Goal: Check status: Check status

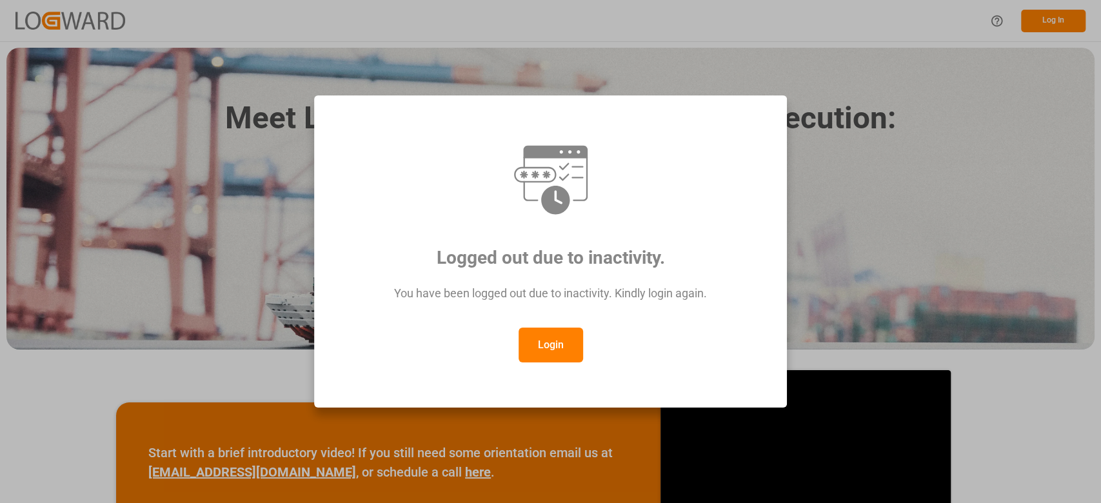
click at [535, 345] on button "Login" at bounding box center [551, 345] width 65 height 35
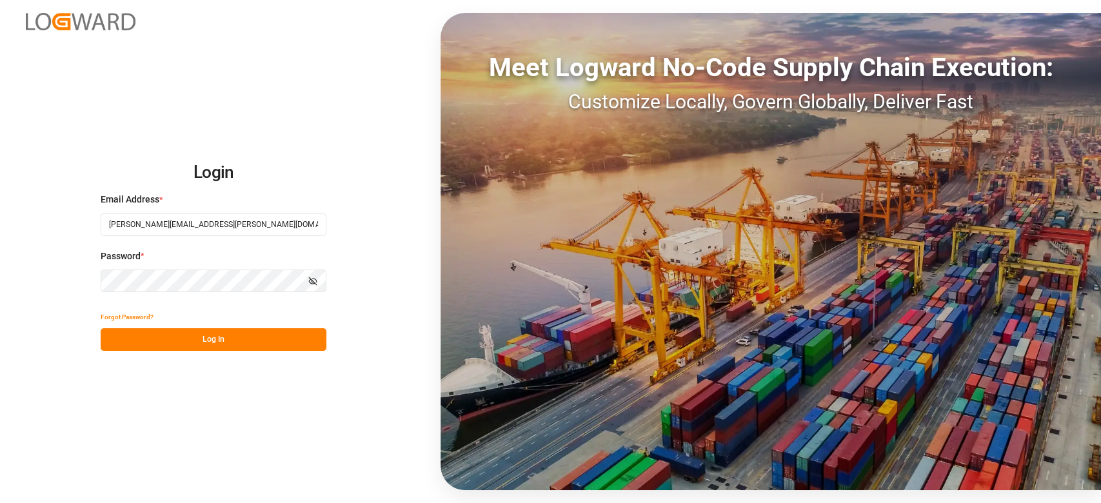
click at [183, 334] on button "Log In" at bounding box center [214, 339] width 226 height 23
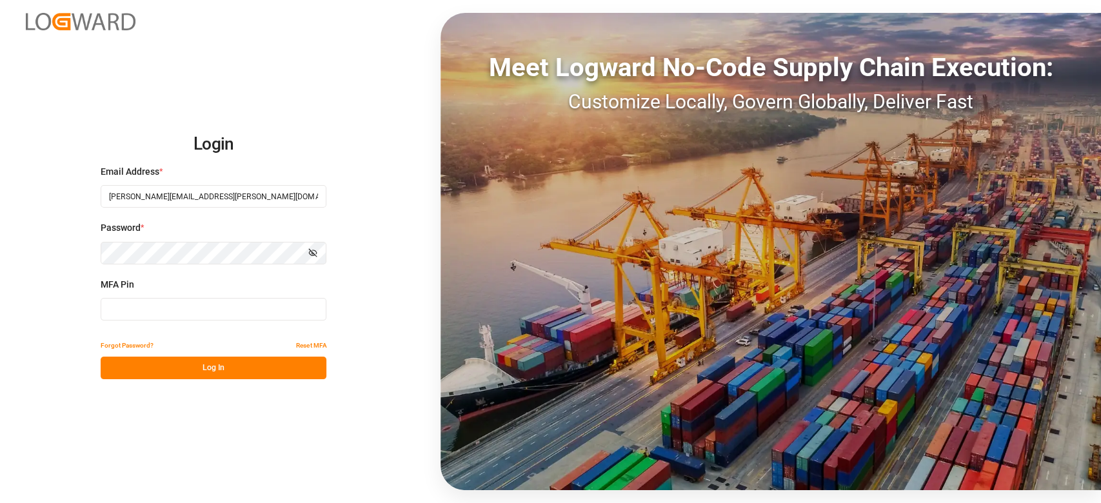
click at [175, 305] on input at bounding box center [214, 309] width 226 height 23
type input "650057"
click at [181, 366] on button "Log In" at bounding box center [214, 368] width 226 height 23
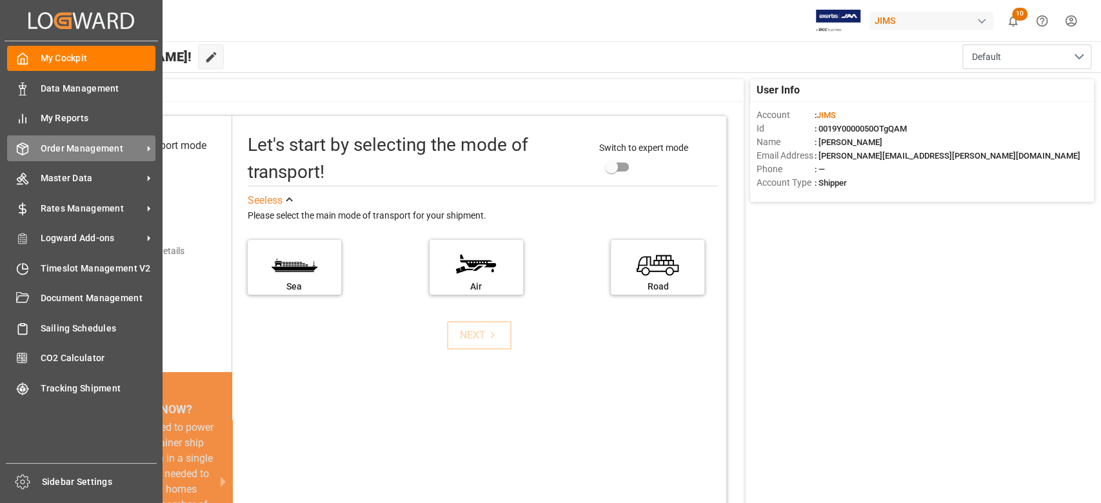
click at [104, 145] on span "Order Management" at bounding box center [92, 149] width 102 height 14
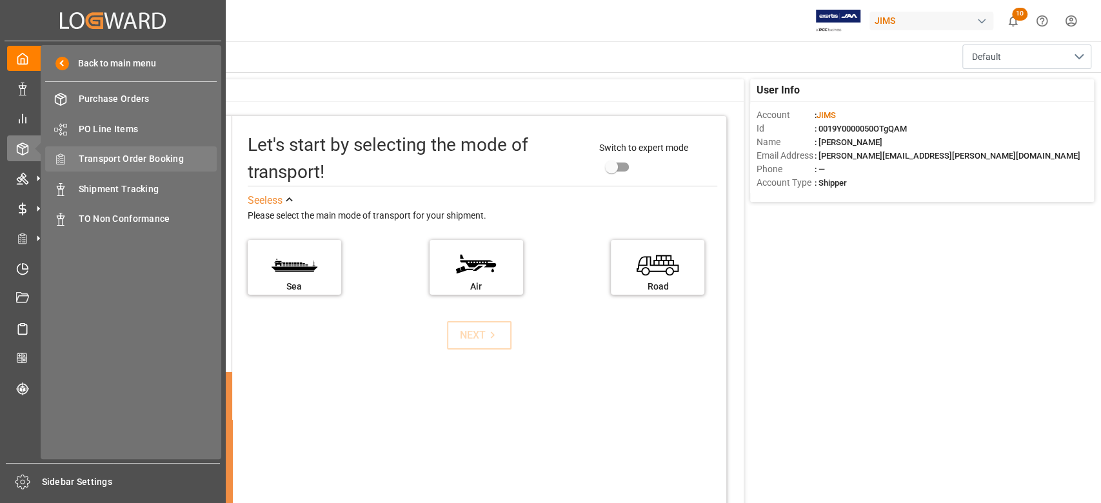
click at [176, 157] on span "Transport Order Booking" at bounding box center [148, 159] width 139 height 14
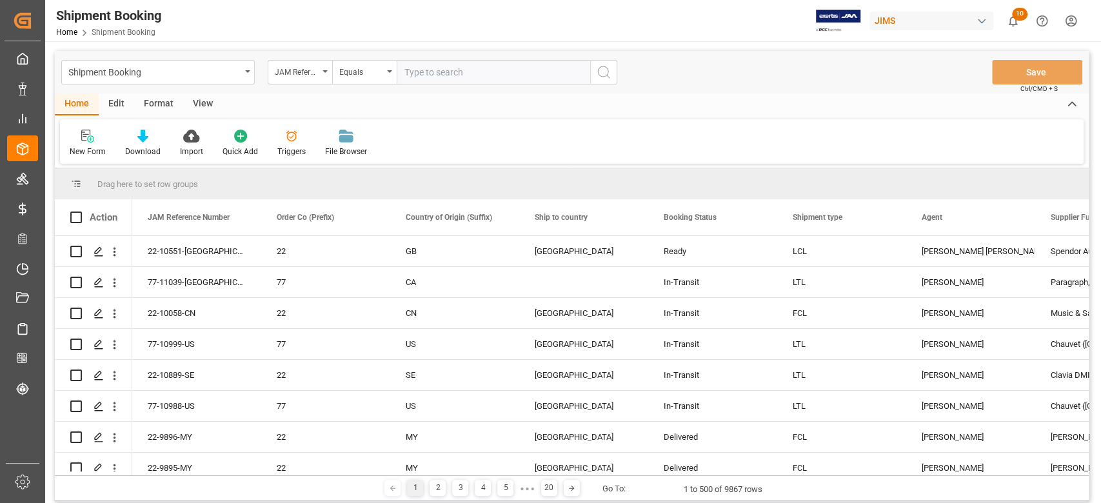
click at [448, 73] on input "text" at bounding box center [494, 72] width 194 height 25
type input "77-11069-CN"
click at [599, 75] on icon "search button" at bounding box center [603, 72] width 15 height 15
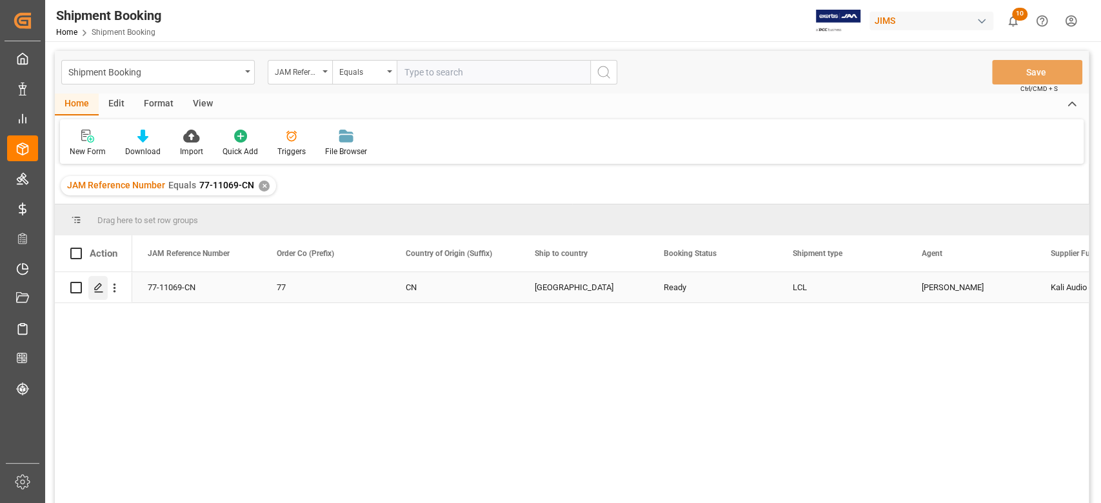
click at [98, 288] on icon "Press SPACE to select this row." at bounding box center [99, 288] width 10 height 10
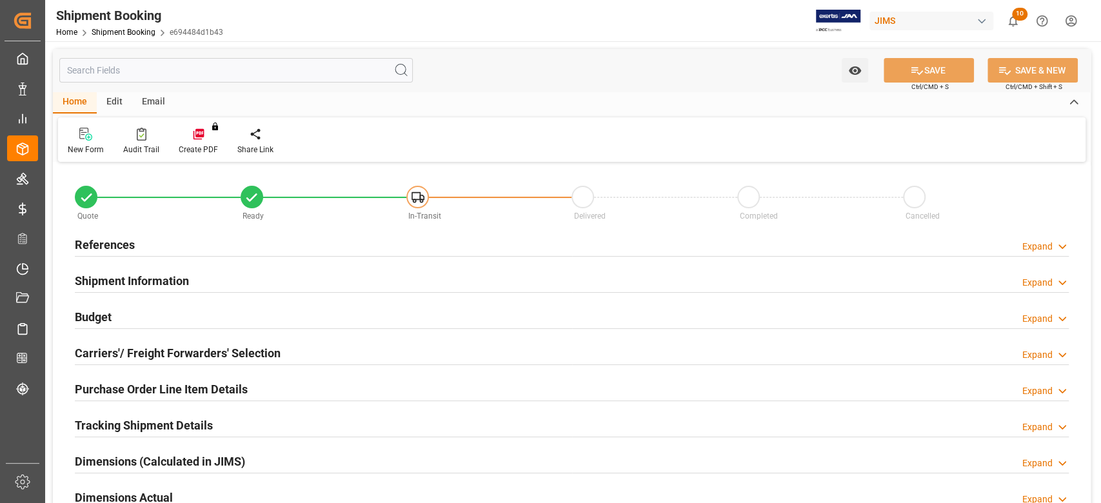
type input "0"
click at [108, 252] on h2 "References" at bounding box center [105, 244] width 60 height 17
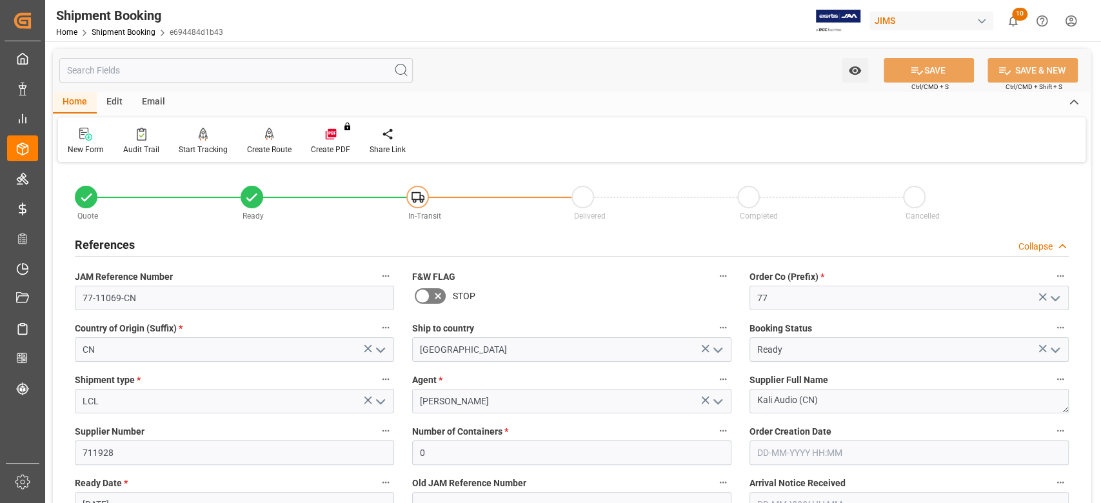
click at [108, 247] on h2 "References" at bounding box center [105, 244] width 60 height 17
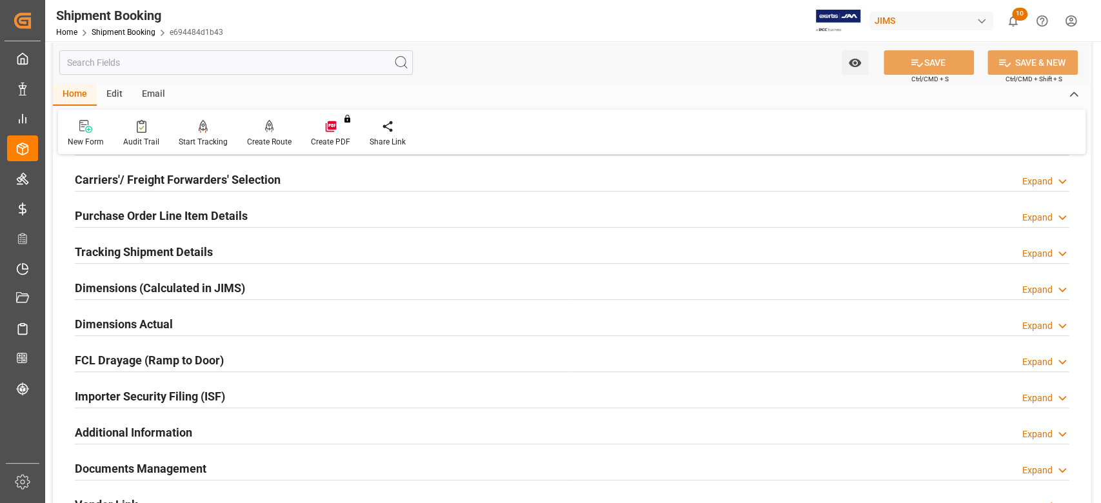
scroll to position [258, 0]
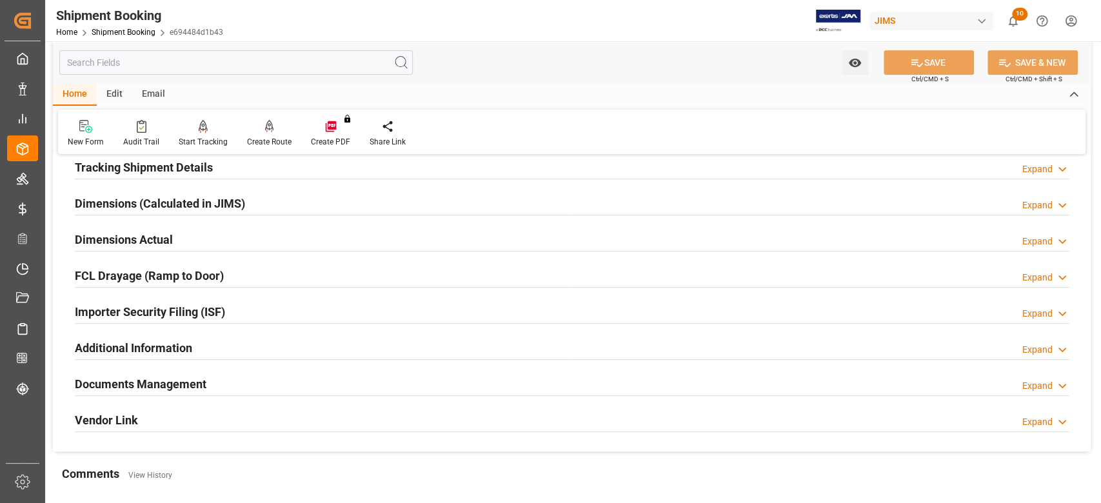
click at [144, 377] on h2 "Documents Management" at bounding box center [141, 383] width 132 height 17
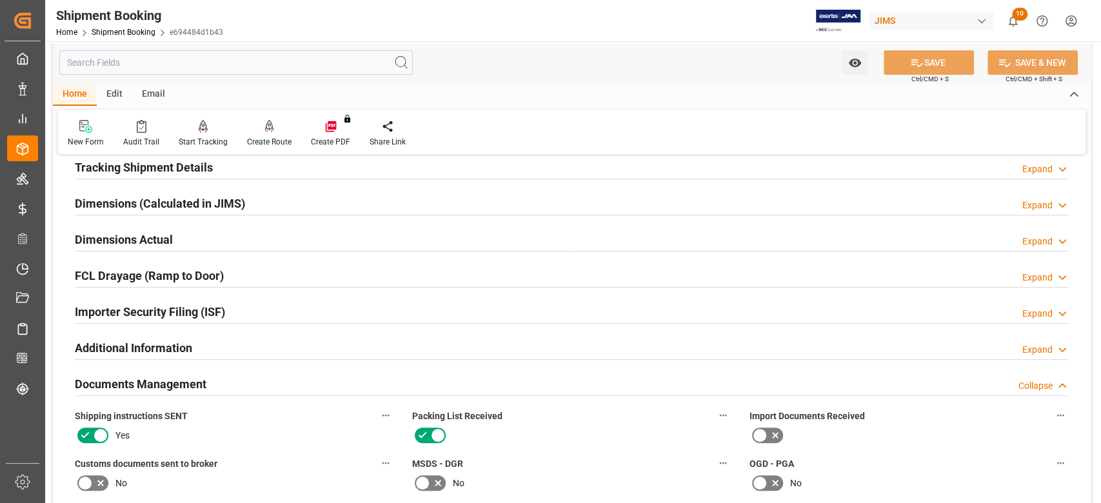
click at [144, 381] on h2 "Documents Management" at bounding box center [141, 383] width 132 height 17
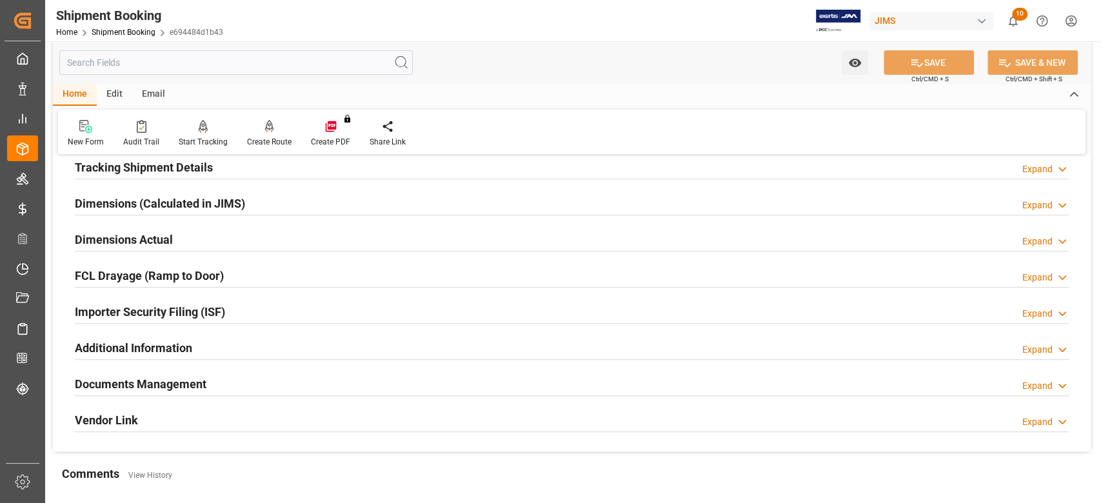
click at [124, 236] on h2 "Dimensions Actual" at bounding box center [124, 239] width 98 height 17
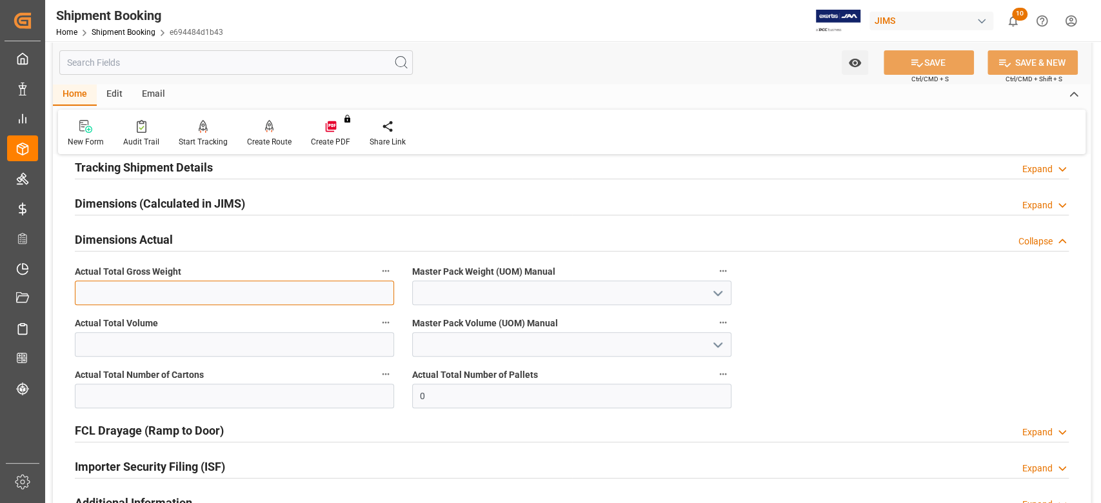
click at [276, 297] on input "text" at bounding box center [234, 293] width 319 height 25
type input "632.36"
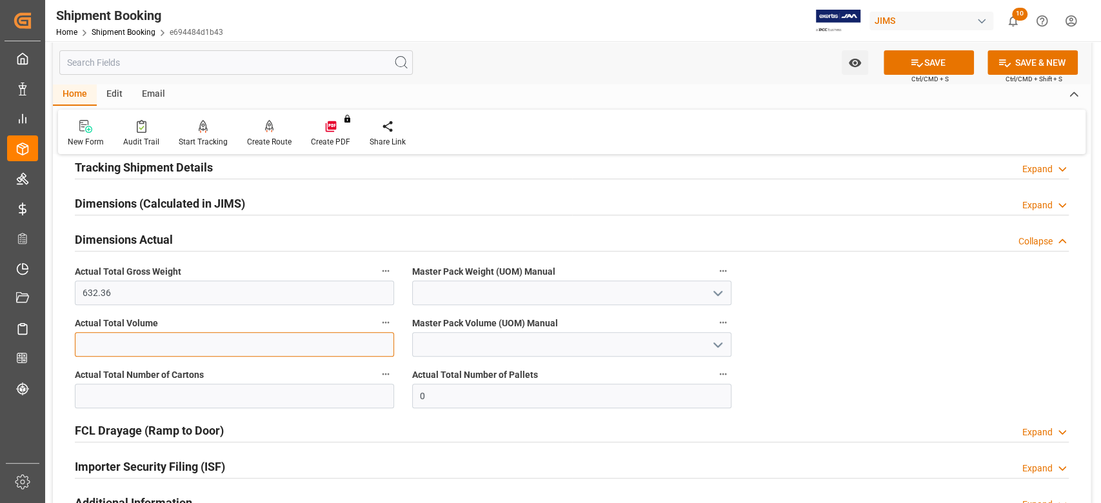
click at [189, 352] on input "text" at bounding box center [234, 344] width 319 height 25
type input "4.28"
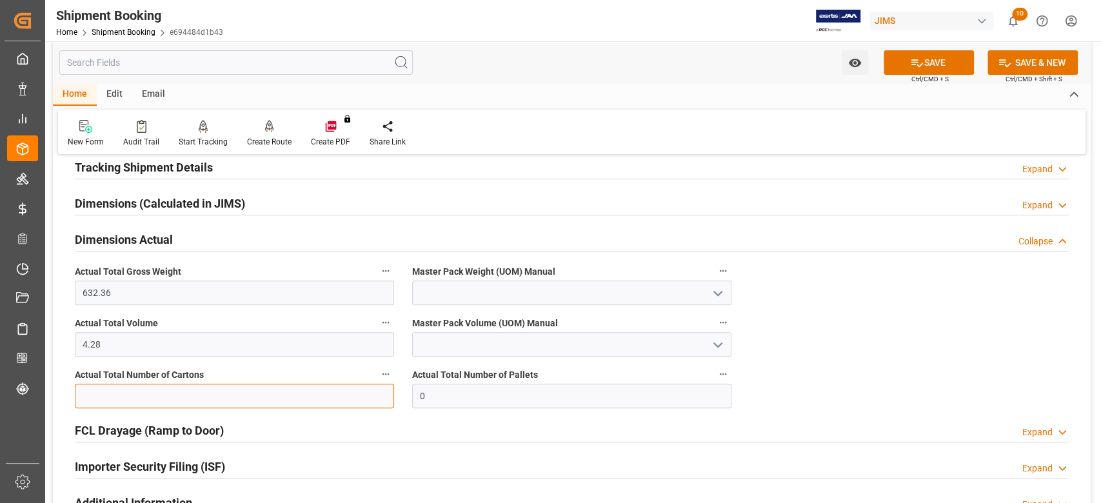
click at [284, 395] on input "text" at bounding box center [234, 396] width 319 height 25
type input "2"
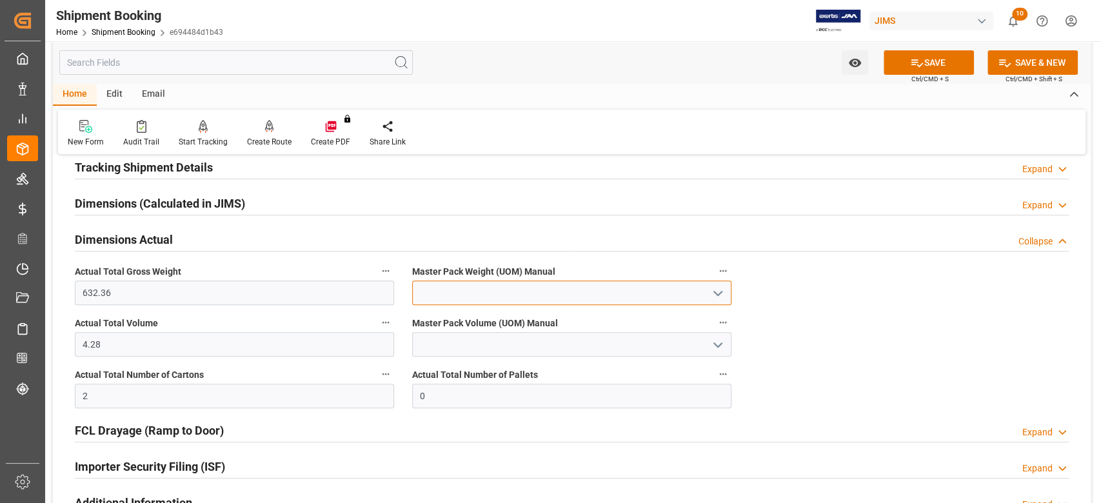
click at [496, 289] on input at bounding box center [571, 293] width 319 height 25
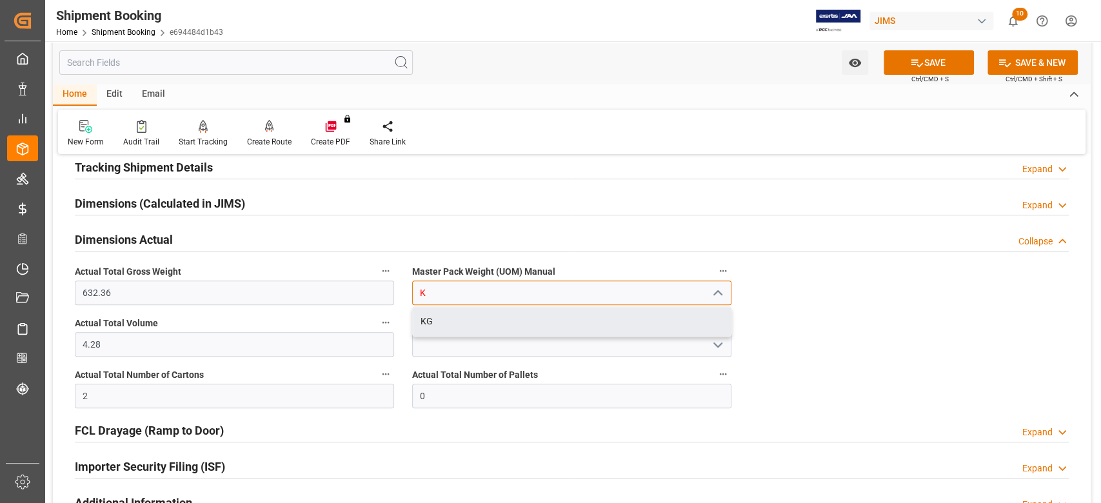
drag, startPoint x: 492, startPoint y: 315, endPoint x: 486, endPoint y: 324, distance: 9.8
click at [491, 316] on div "KG" at bounding box center [572, 321] width 318 height 29
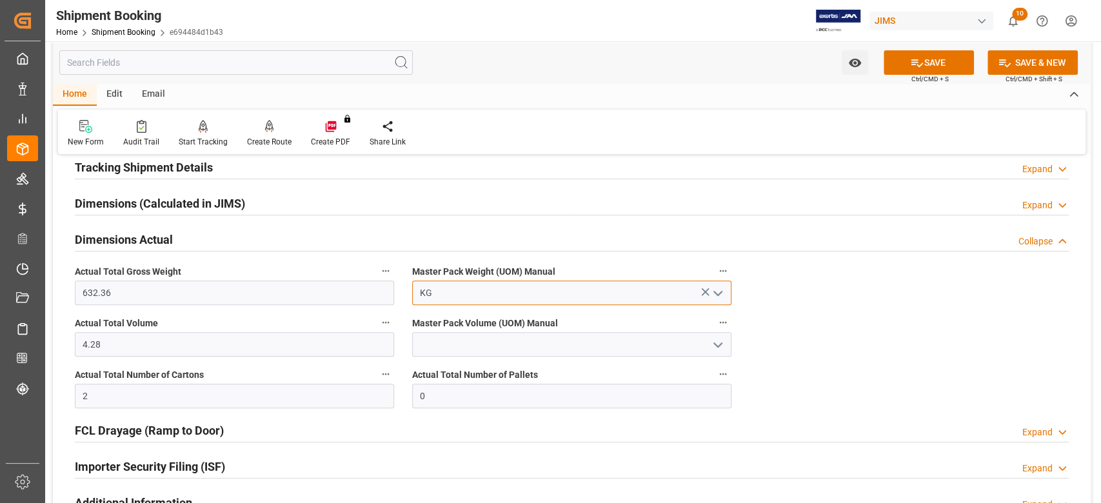
type input "KG"
click at [479, 339] on input at bounding box center [571, 344] width 319 height 25
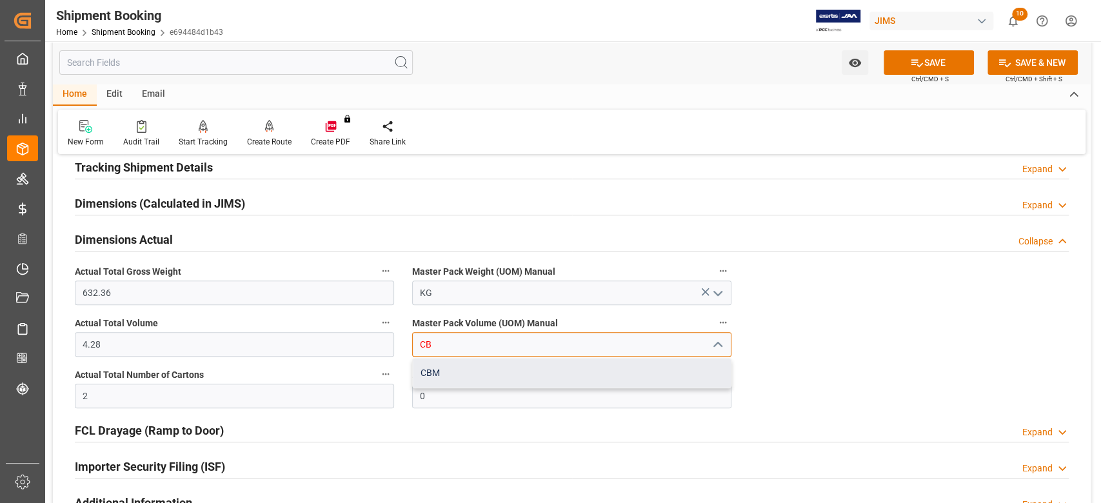
click at [479, 373] on div "CBM" at bounding box center [572, 373] width 318 height 29
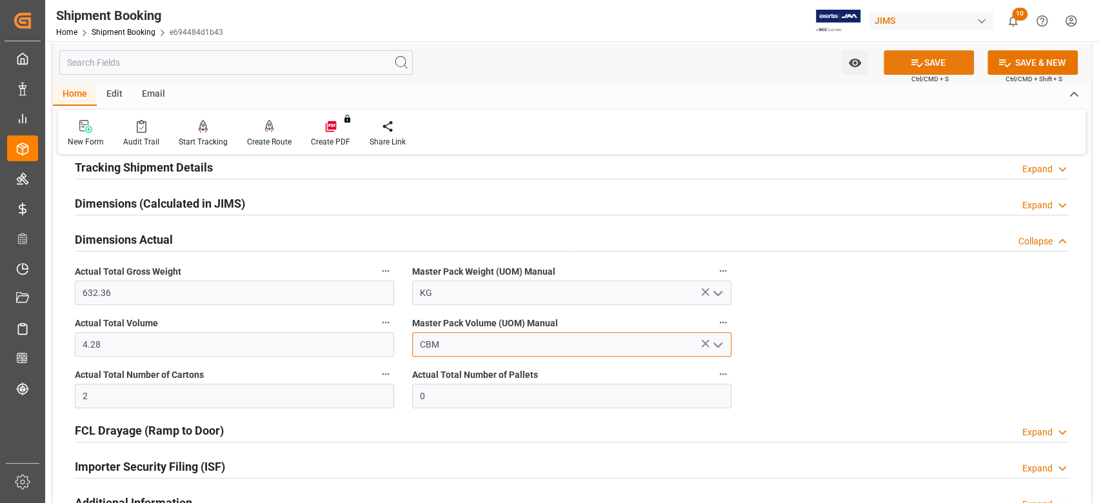
type input "CBM"
click at [921, 62] on button "SAVE" at bounding box center [929, 62] width 90 height 25
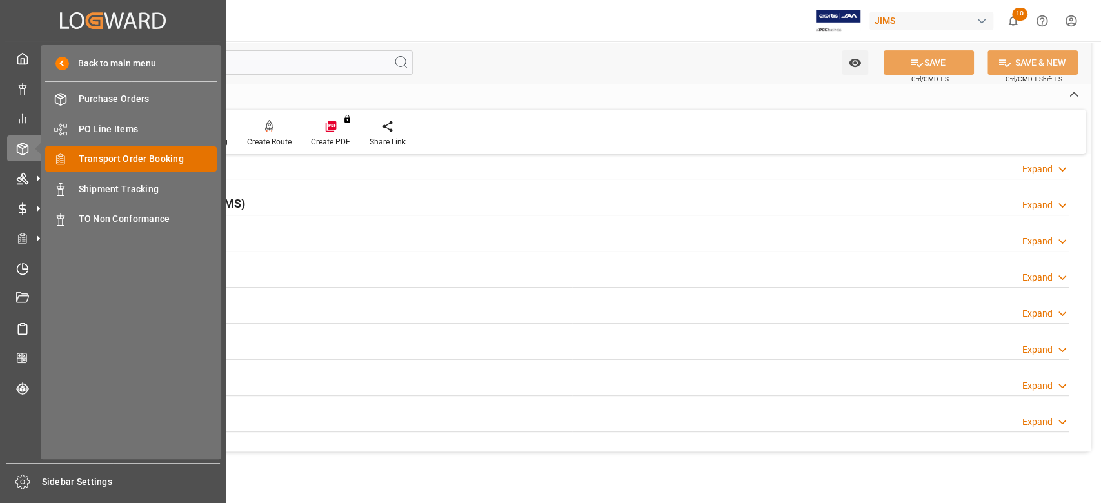
click at [123, 161] on span "Transport Order Booking" at bounding box center [148, 159] width 139 height 14
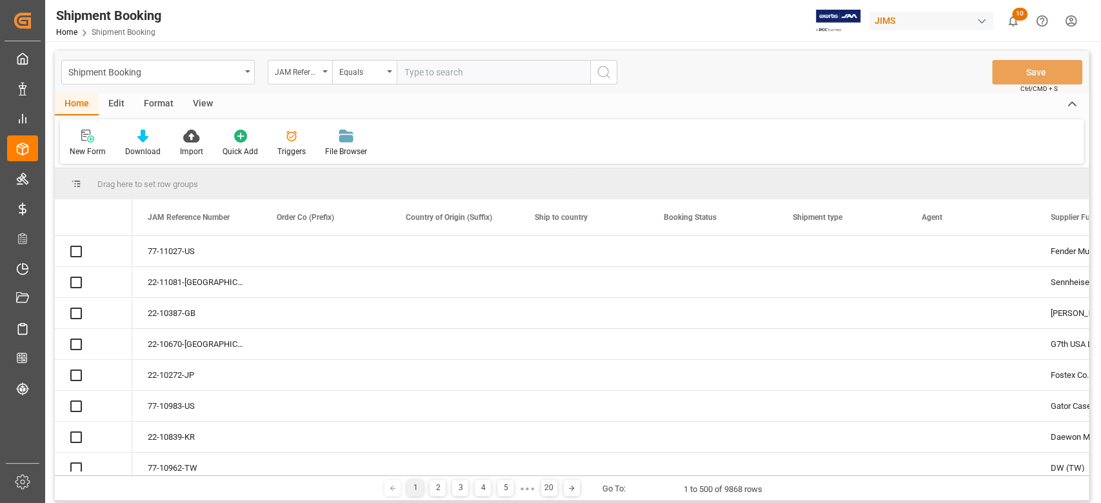
click at [463, 75] on input "text" at bounding box center [494, 72] width 194 height 25
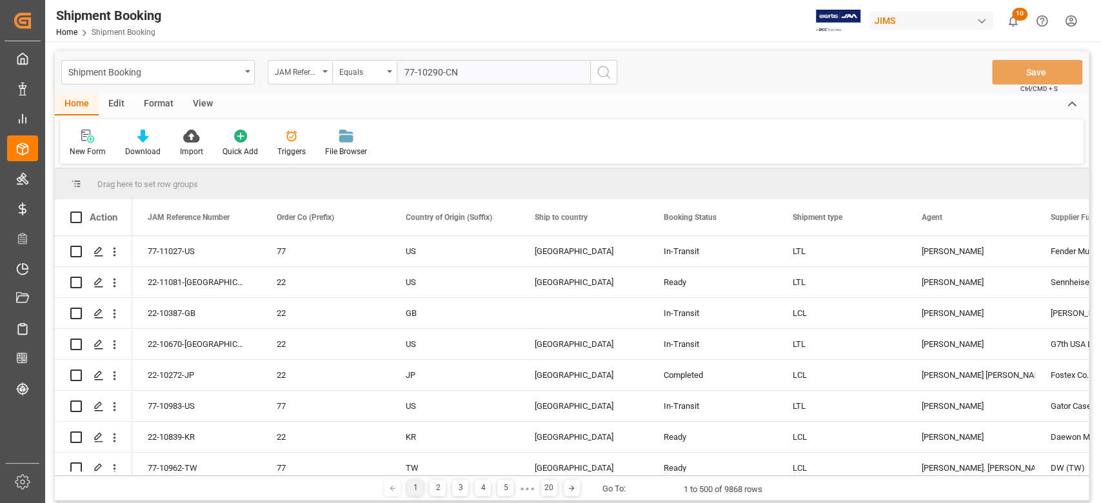
type input "77-10290-CN"
click at [601, 72] on icon "search button" at bounding box center [603, 72] width 15 height 15
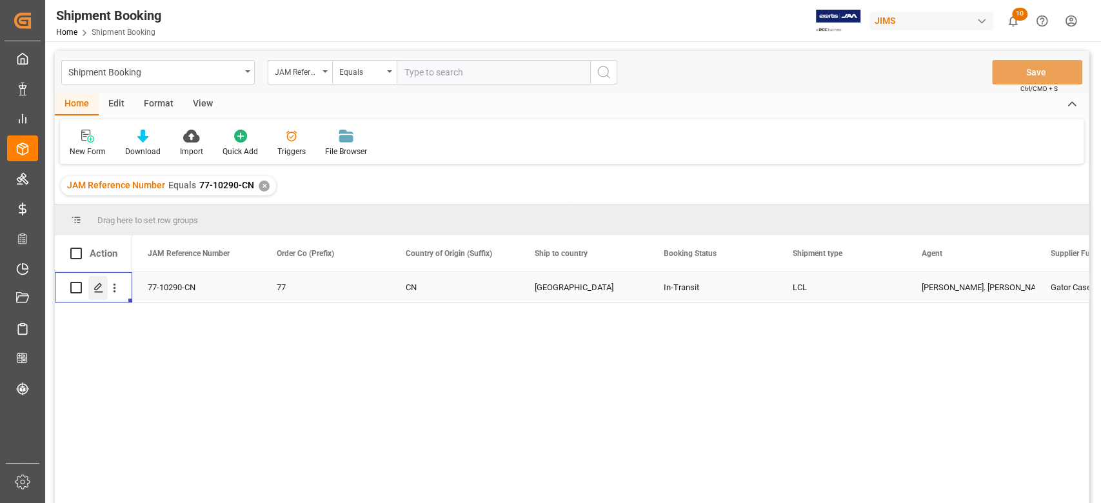
click at [99, 283] on icon "Press SPACE to select this row." at bounding box center [99, 288] width 10 height 10
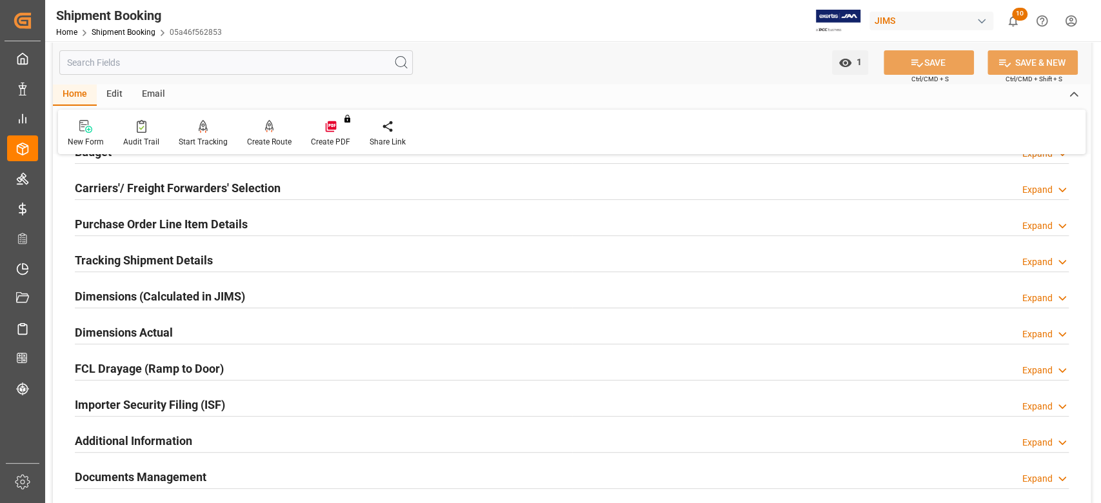
scroll to position [430, 0]
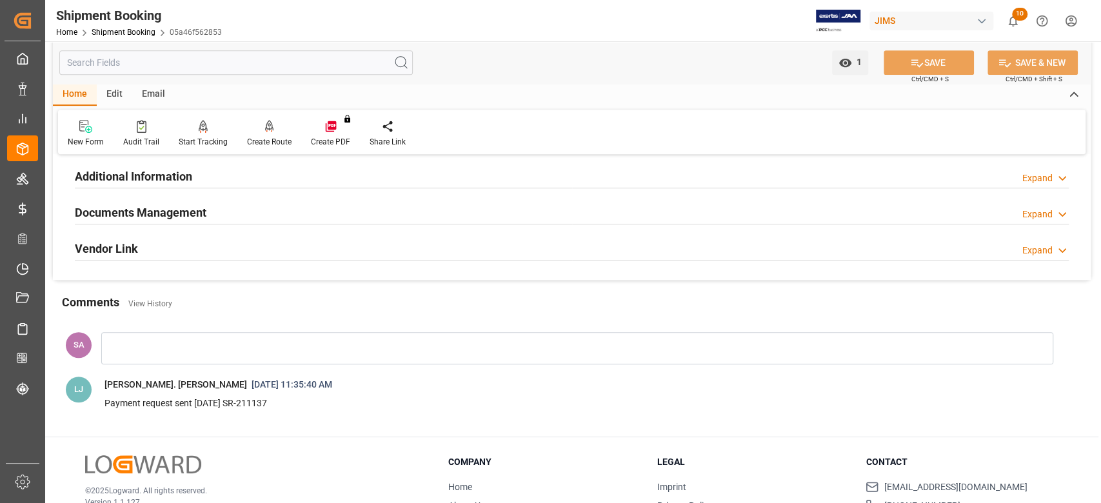
click at [149, 214] on h2 "Documents Management" at bounding box center [141, 212] width 132 height 17
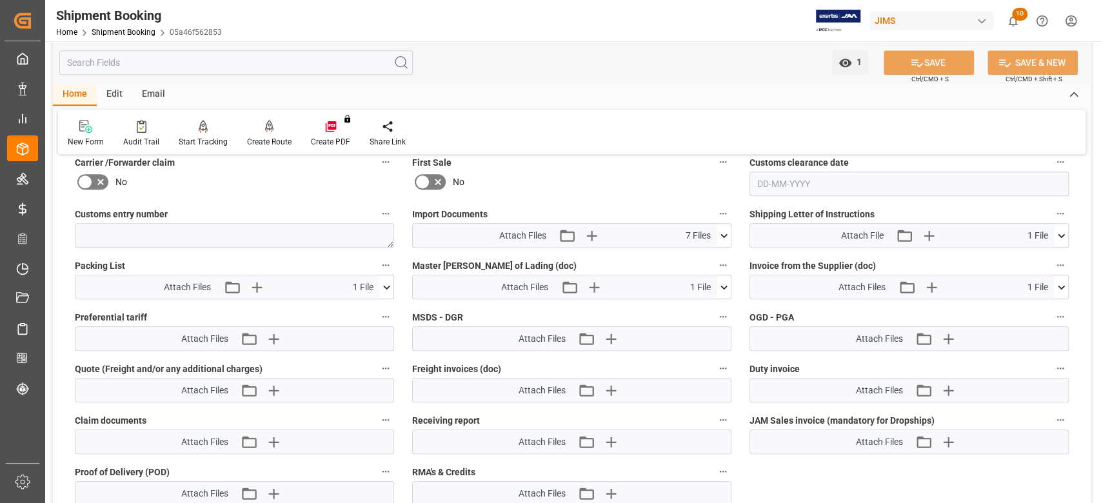
scroll to position [602, 0]
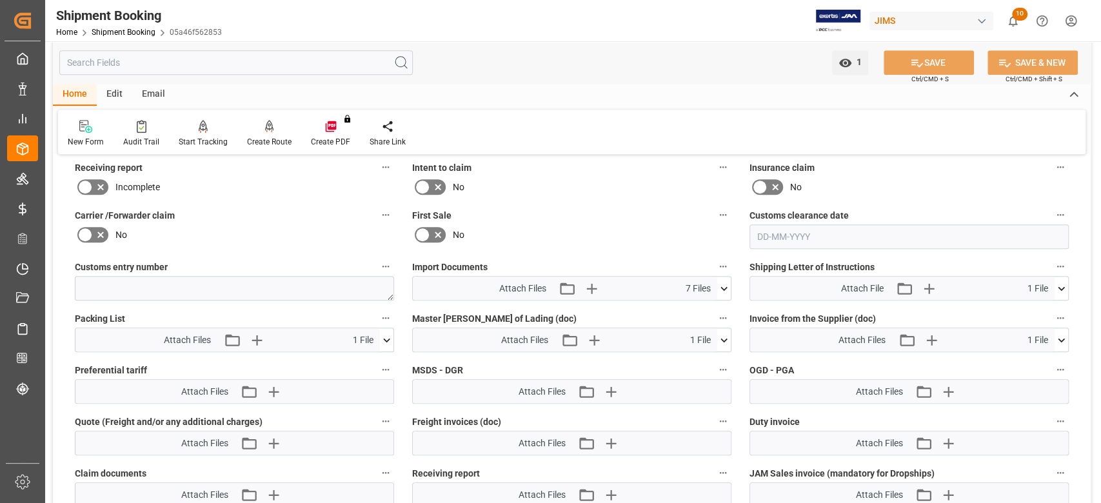
click at [723, 292] on icon at bounding box center [724, 289] width 14 height 14
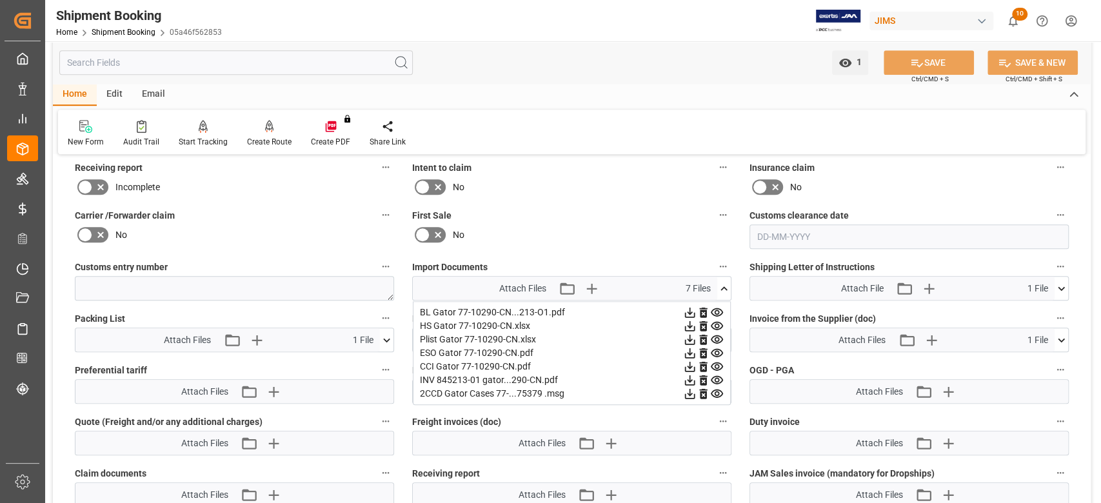
click at [723, 292] on icon at bounding box center [724, 289] width 14 height 14
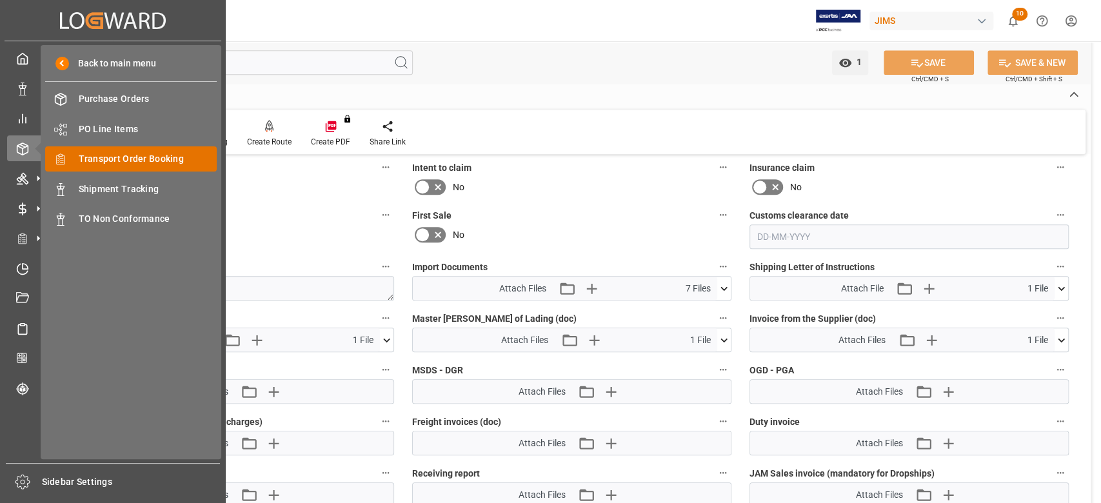
click at [130, 155] on span "Transport Order Booking" at bounding box center [148, 159] width 139 height 14
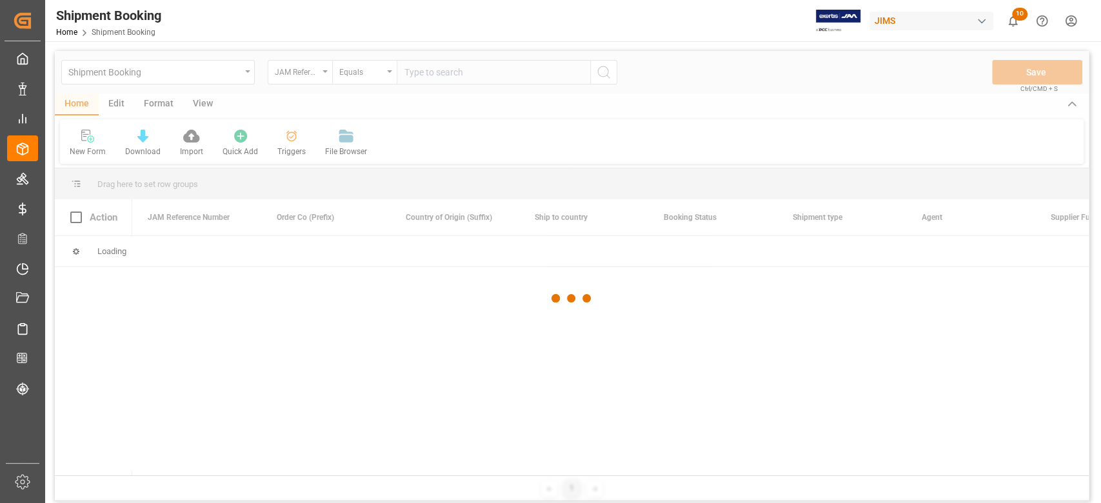
click at [520, 78] on div at bounding box center [572, 298] width 1034 height 495
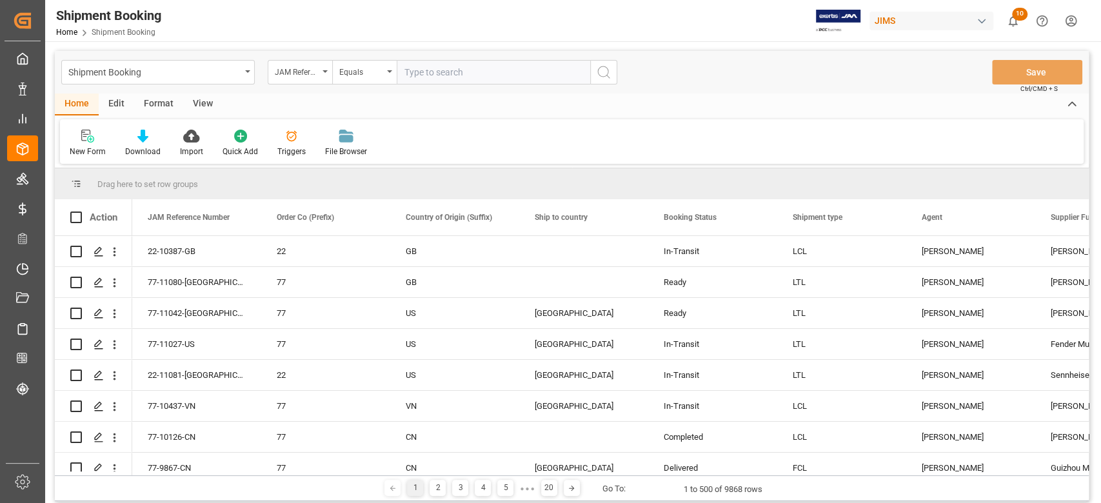
click at [511, 76] on input "text" at bounding box center [494, 72] width 194 height 25
paste input "77-11069-CN"
type input "77-11069-CN"
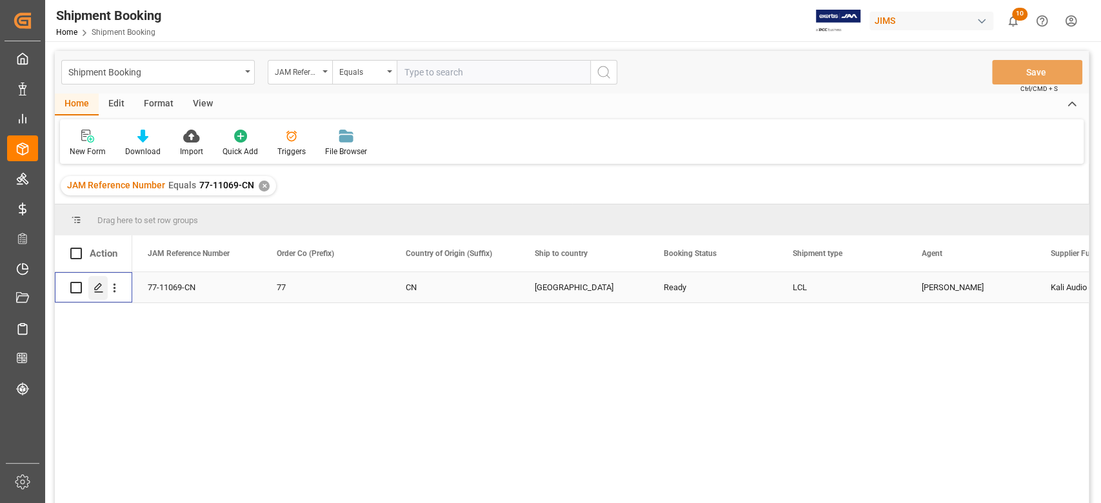
click at [95, 290] on polygon "Press SPACE to select this row." at bounding box center [98, 287] width 6 height 6
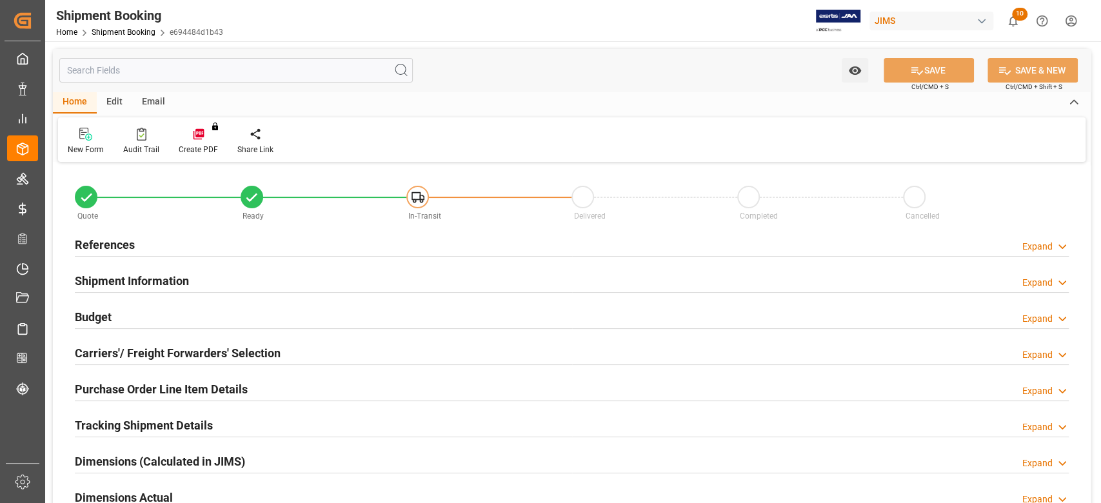
type input "0"
type input "20-09-2025"
click at [133, 244] on h2 "References" at bounding box center [105, 244] width 60 height 17
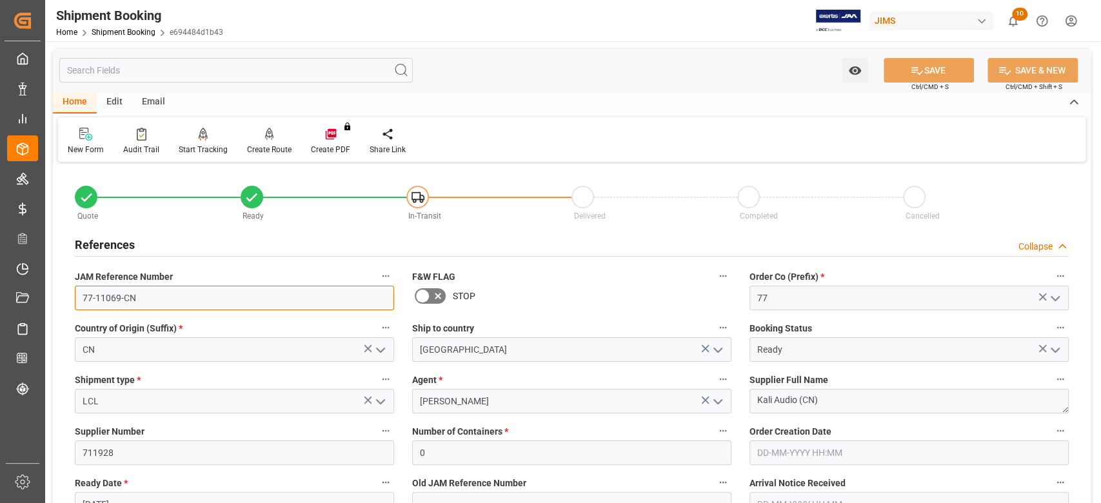
click at [192, 297] on input "77-11069-CN" at bounding box center [234, 298] width 319 height 25
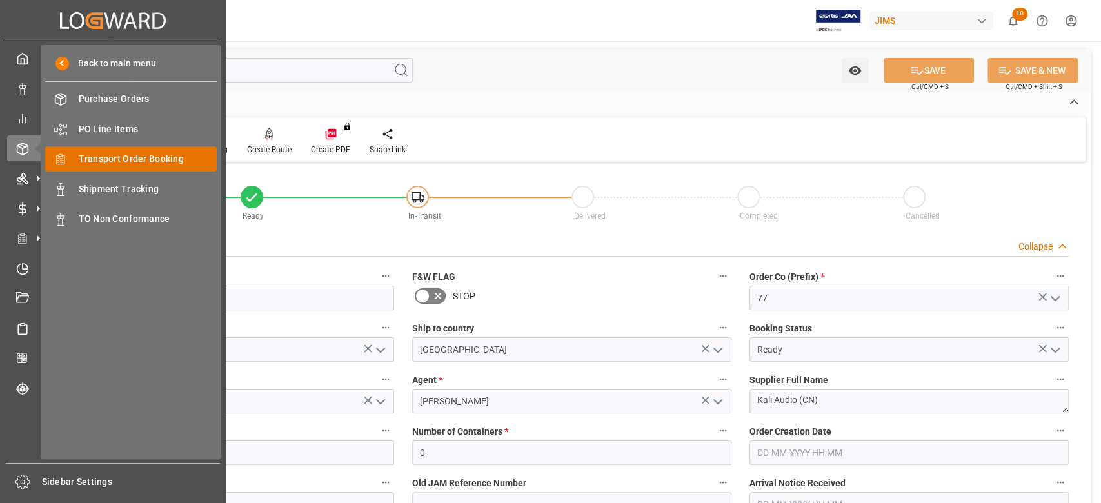
click at [117, 156] on span "Transport Order Booking" at bounding box center [148, 159] width 139 height 14
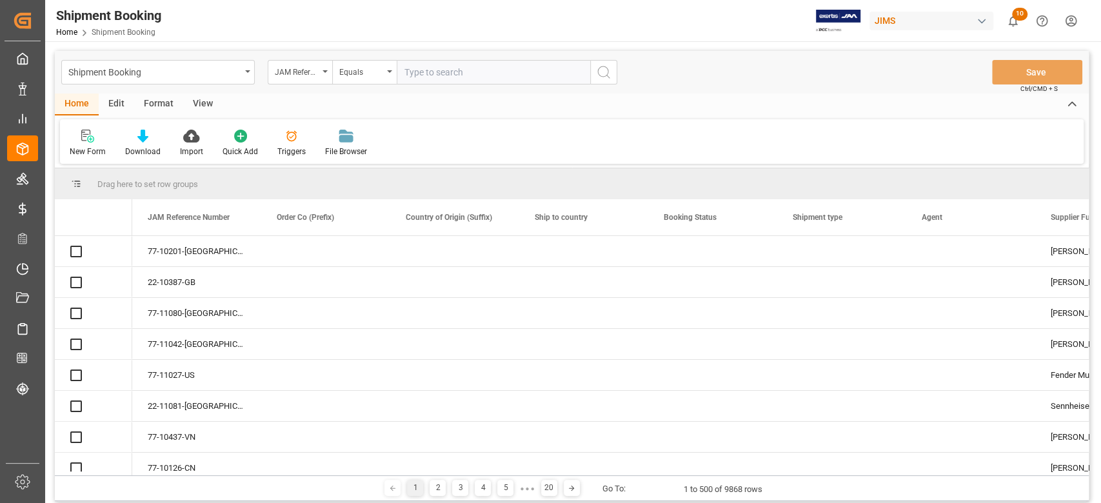
click at [443, 74] on input "text" at bounding box center [494, 72] width 194 height 25
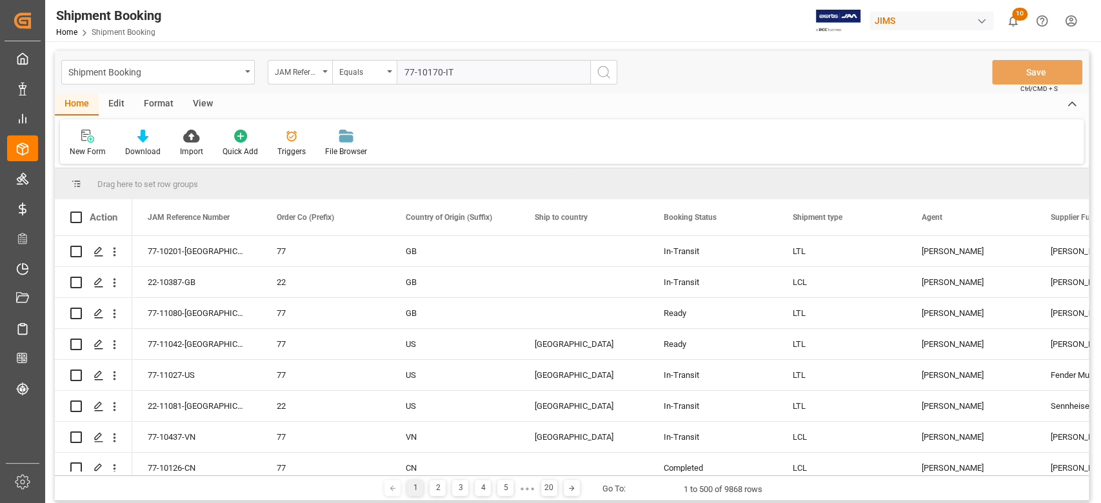
type input "77-10170-IT"
click at [608, 74] on circle "search button" at bounding box center [603, 71] width 10 height 10
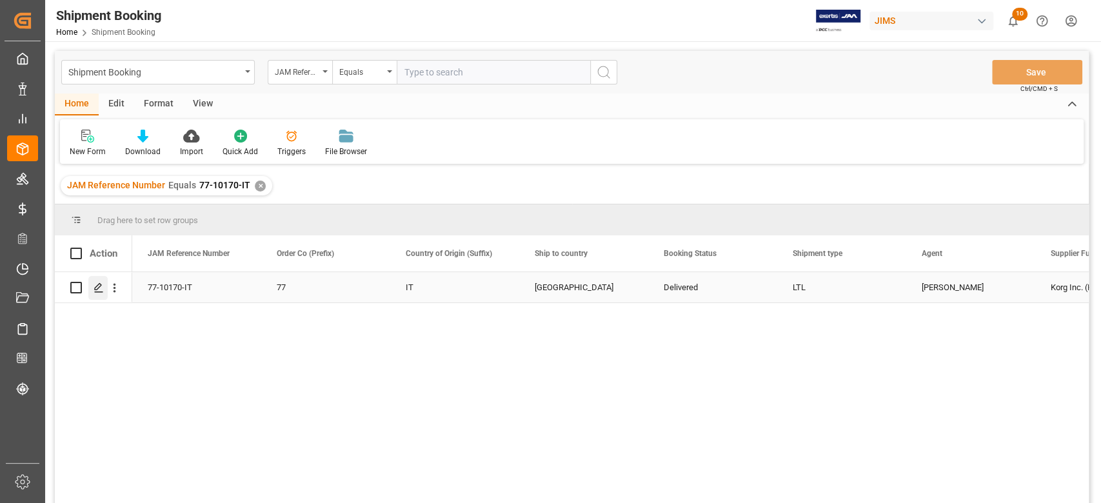
click at [94, 286] on icon "Press SPACE to select this row." at bounding box center [99, 288] width 10 height 10
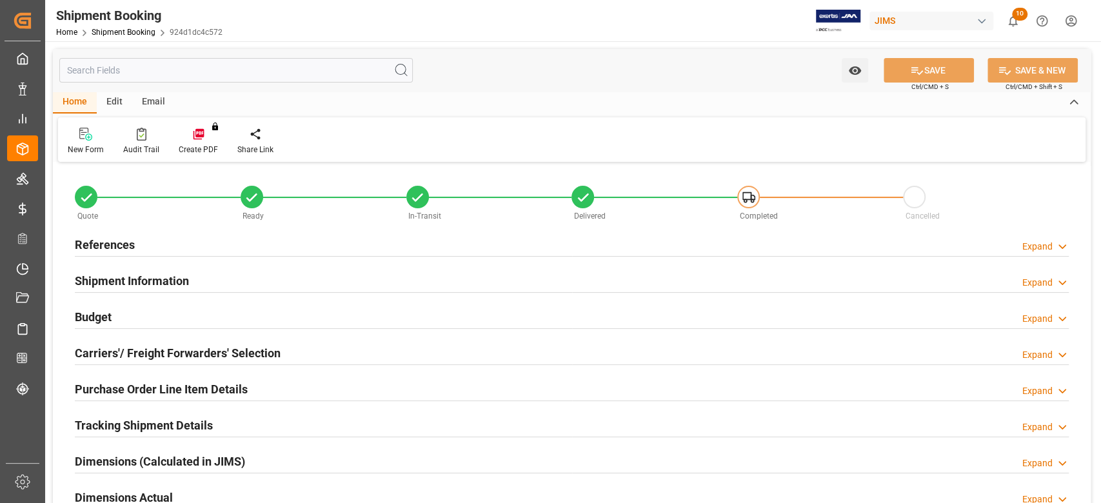
type input "0"
type input "17-07-2025"
click at [124, 240] on h2 "References" at bounding box center [105, 244] width 60 height 17
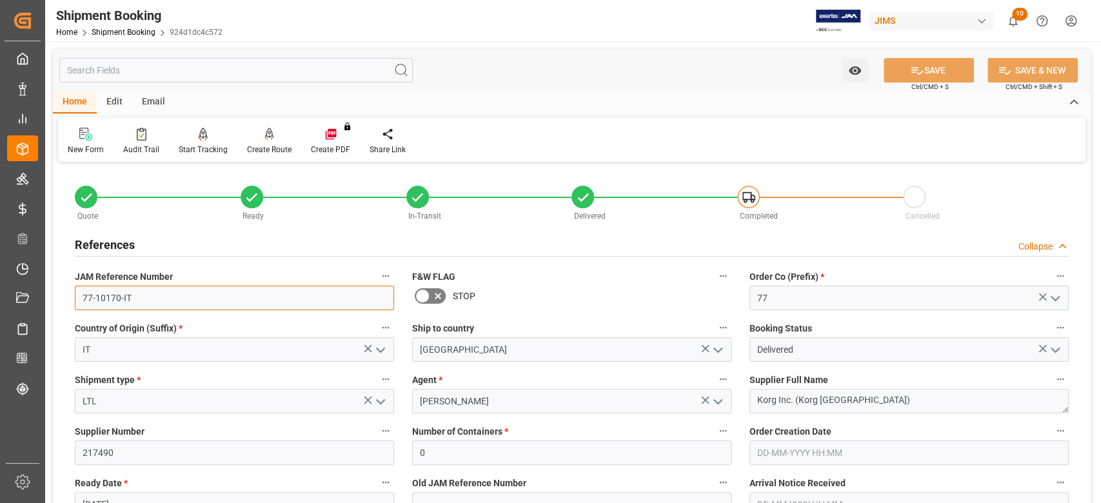
click at [139, 303] on input "77-10170-IT" at bounding box center [234, 298] width 319 height 25
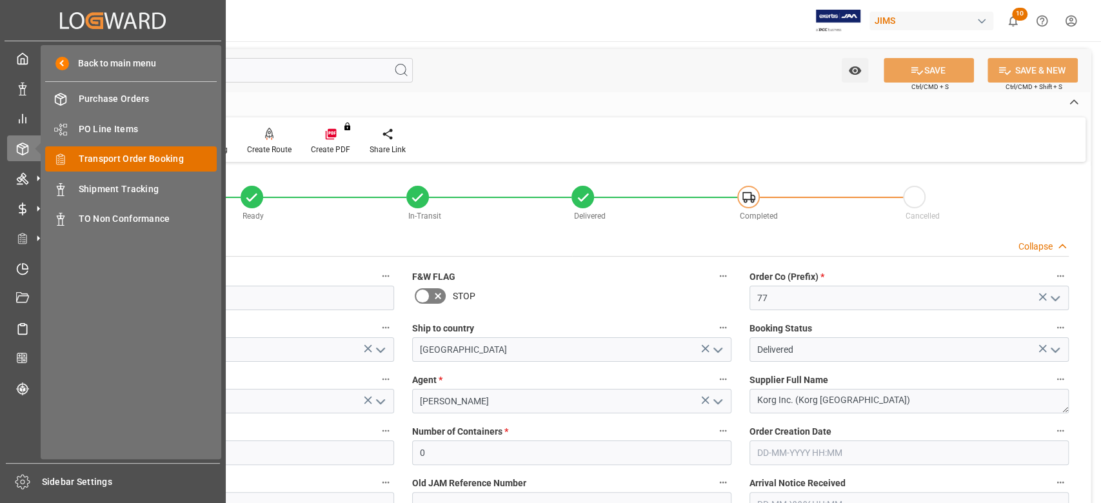
click at [92, 163] on span "Transport Order Booking" at bounding box center [148, 159] width 139 height 14
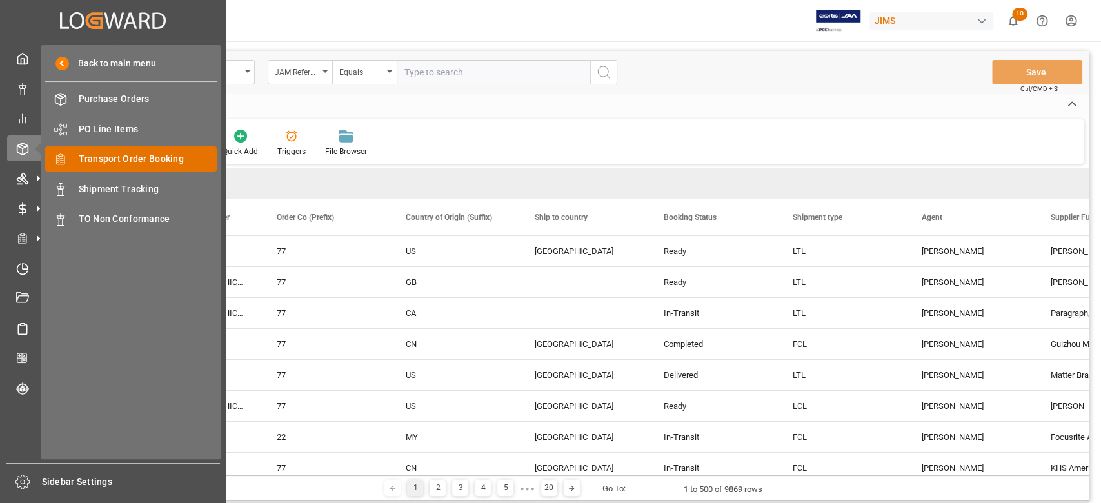
click at [152, 159] on span "Transport Order Booking" at bounding box center [148, 159] width 139 height 14
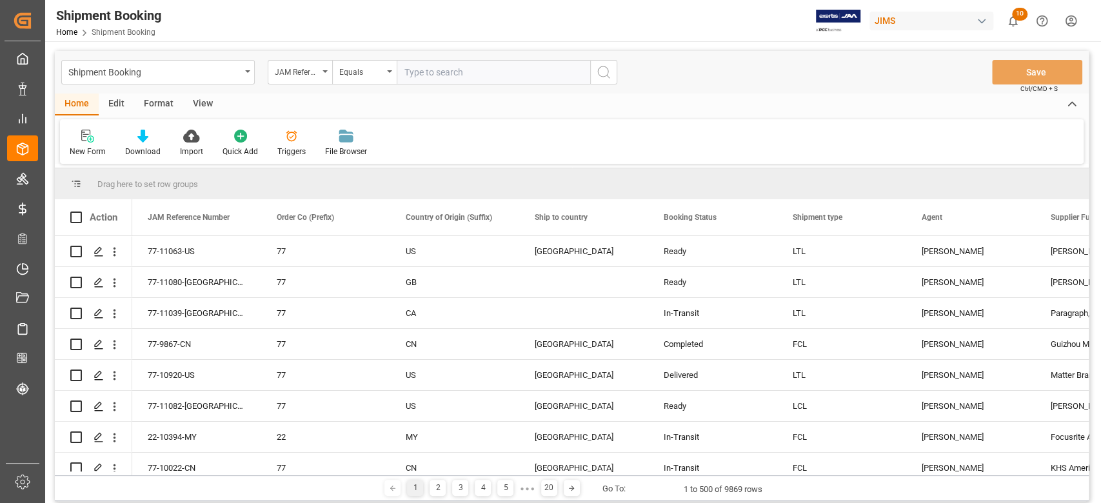
click at [439, 70] on input "text" at bounding box center [494, 72] width 194 height 25
paste input "77-10318-CN"
type input "77-10318-CN"
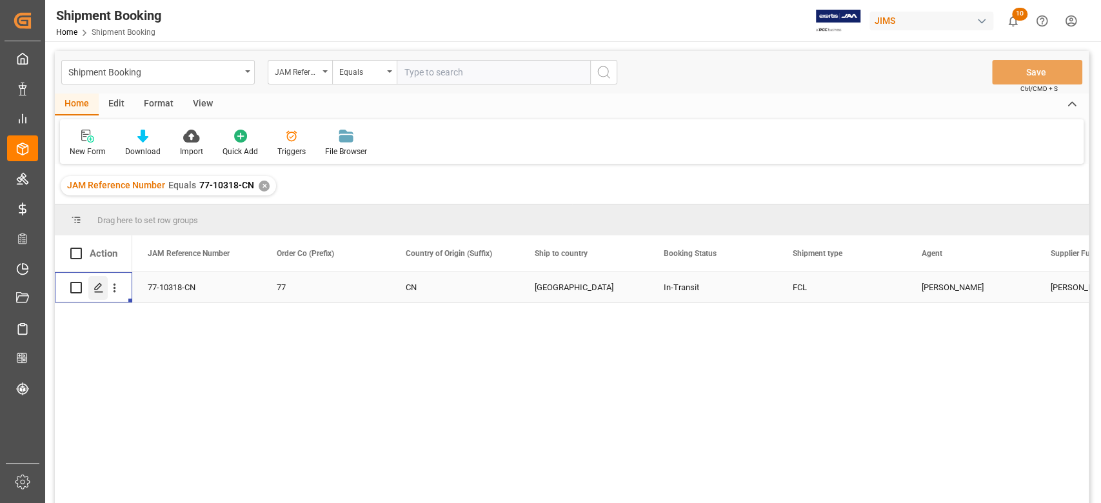
click at [102, 293] on div "Press SPACE to select this row." at bounding box center [97, 288] width 19 height 24
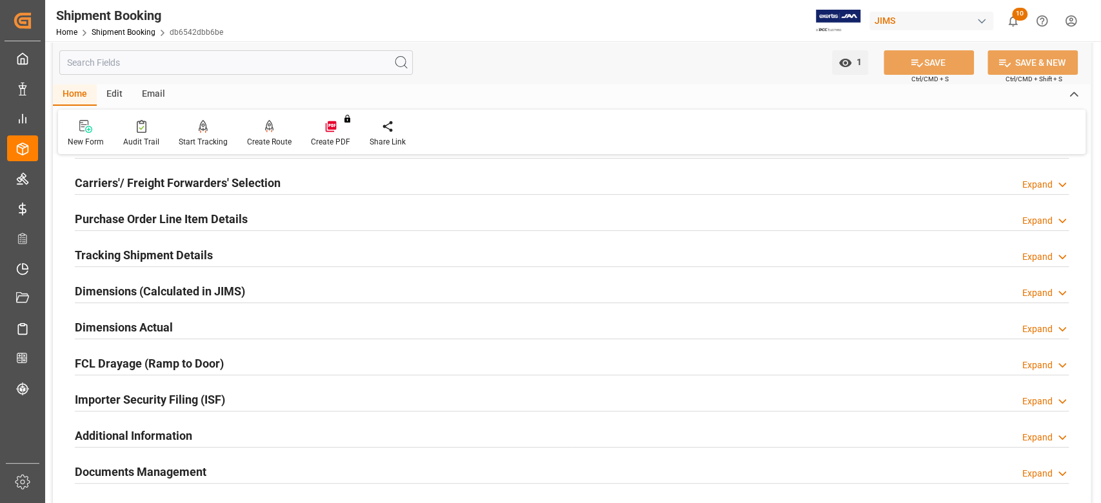
scroll to position [172, 0]
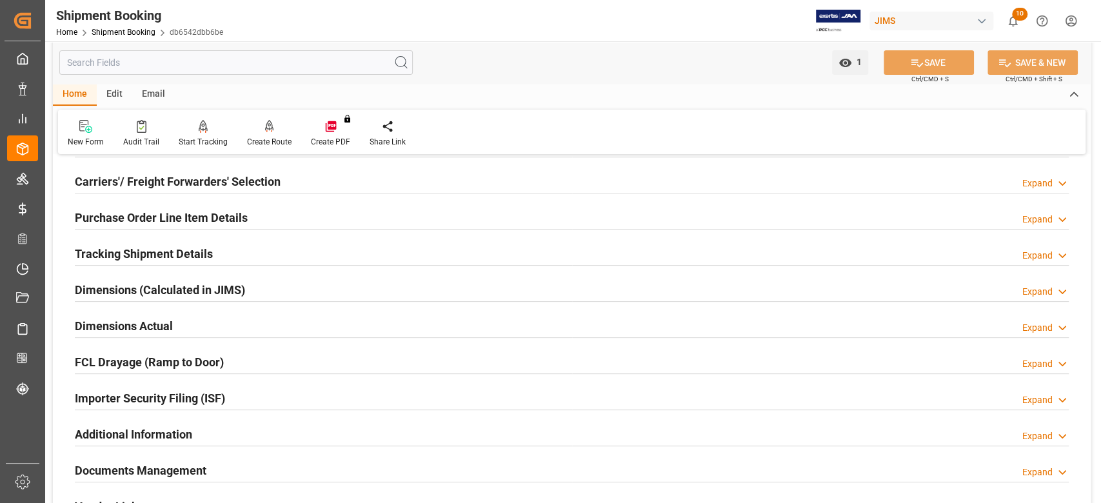
click at [128, 255] on h2 "Tracking Shipment Details" at bounding box center [144, 253] width 138 height 17
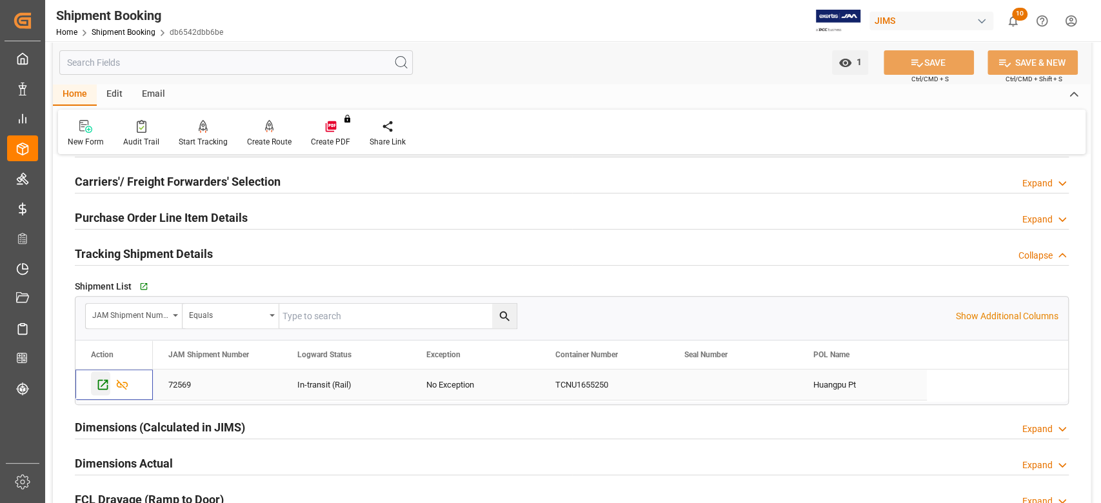
click at [103, 384] on icon "Press SPACE to select this row." at bounding box center [103, 385] width 10 height 10
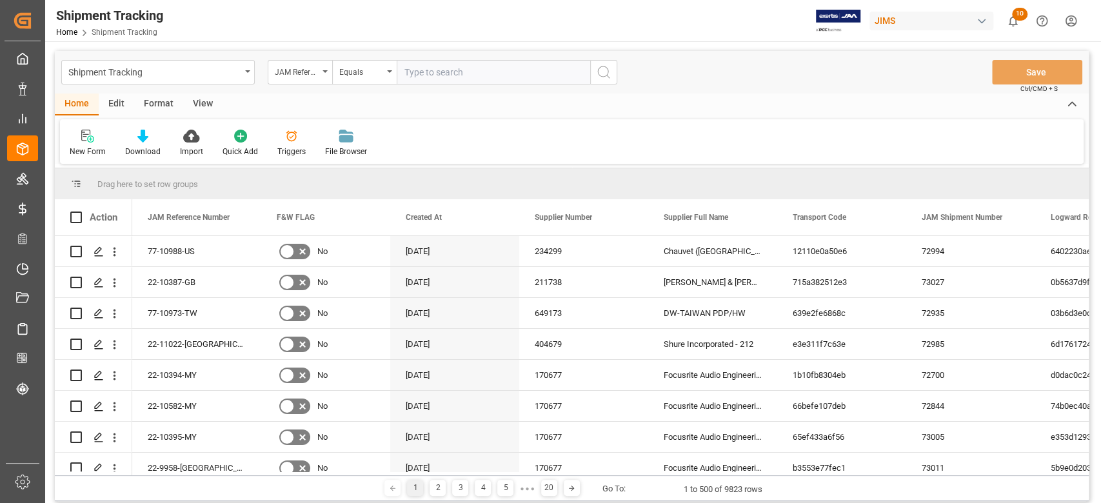
click at [454, 73] on input "text" at bounding box center [494, 72] width 194 height 25
paste input "343485"
type input "343485"
click at [599, 80] on button "search button" at bounding box center [603, 72] width 27 height 25
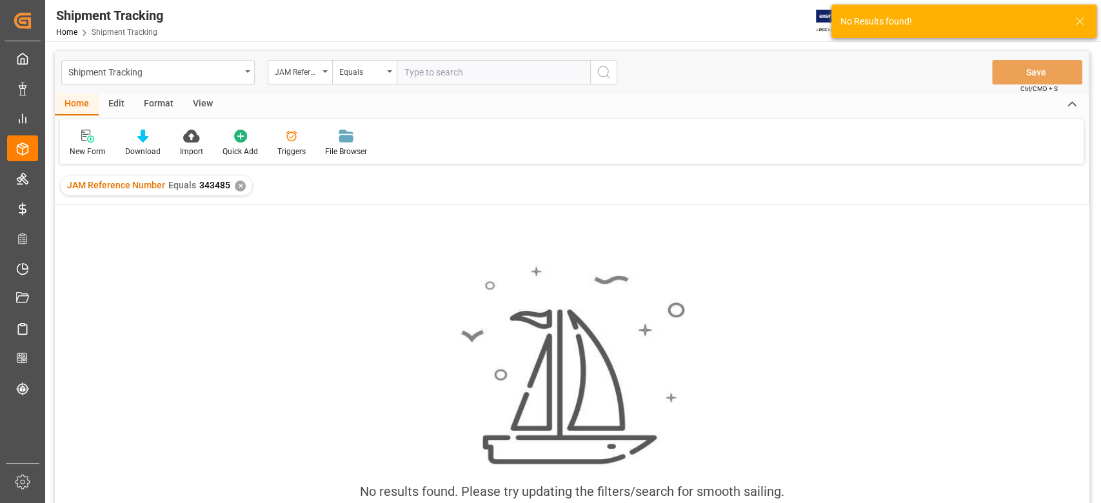
click at [243, 193] on div "JAM Reference Number Equals 343485 ✕" at bounding box center [157, 185] width 192 height 19
click at [241, 185] on div "✕" at bounding box center [240, 186] width 11 height 11
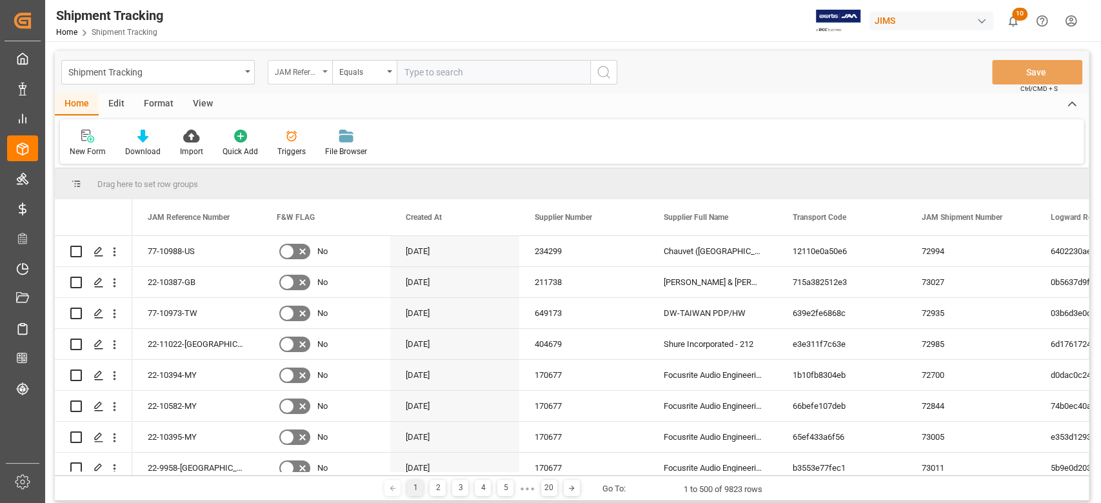
click at [310, 66] on div "JAM Reference Number" at bounding box center [297, 70] width 44 height 15
type input "supplier"
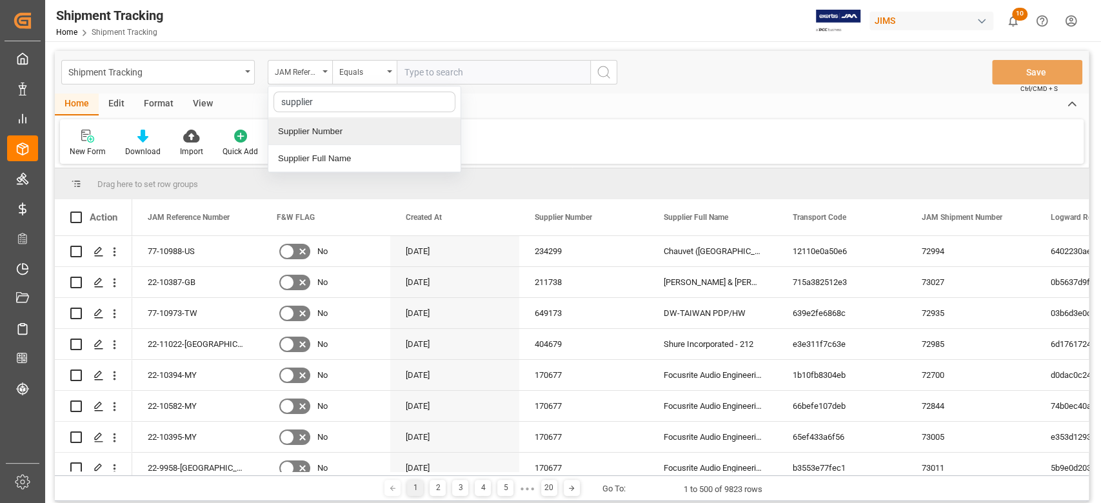
click at [330, 139] on div "Supplier Number" at bounding box center [364, 131] width 192 height 27
click at [483, 71] on input "text" at bounding box center [494, 72] width 194 height 25
paste input "343485"
type input "343485"
click at [607, 78] on icon "search button" at bounding box center [603, 72] width 15 height 15
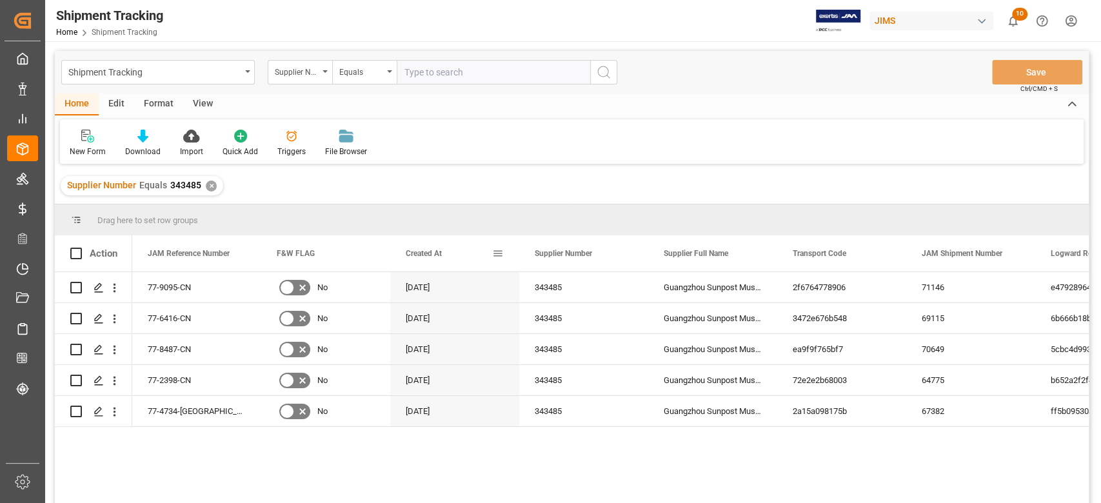
click at [481, 255] on div "Created At" at bounding box center [449, 253] width 86 height 36
click at [459, 469] on div "77-2398-CN No 10-04-2024 343485 Guangzhou Sunpost Musical Instruments Co 72e2e2…" at bounding box center [610, 391] width 957 height 239
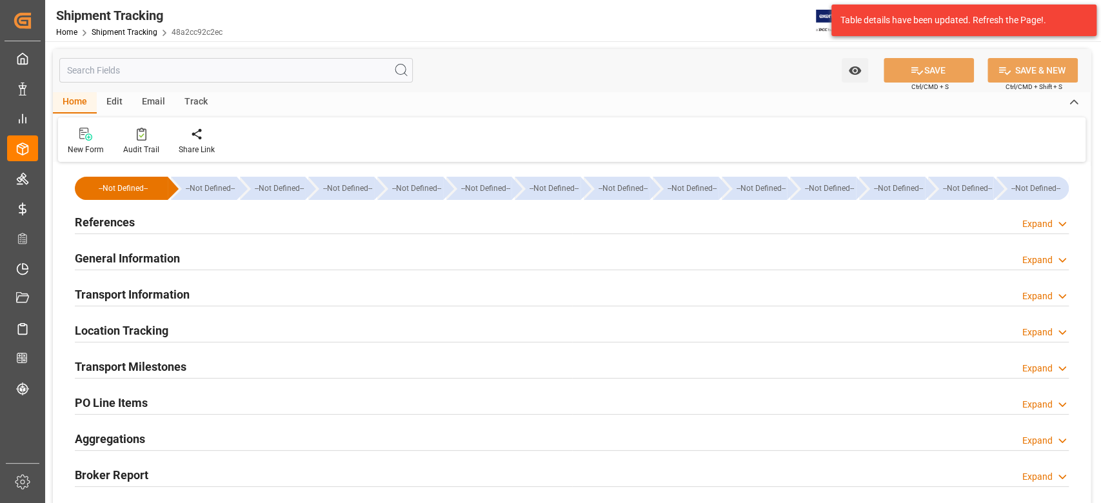
type input "29-07-2025 00:00"
type input "30-07-2025 00:00"
type input "01-08-2025 00:00"
type input "[DATE]"
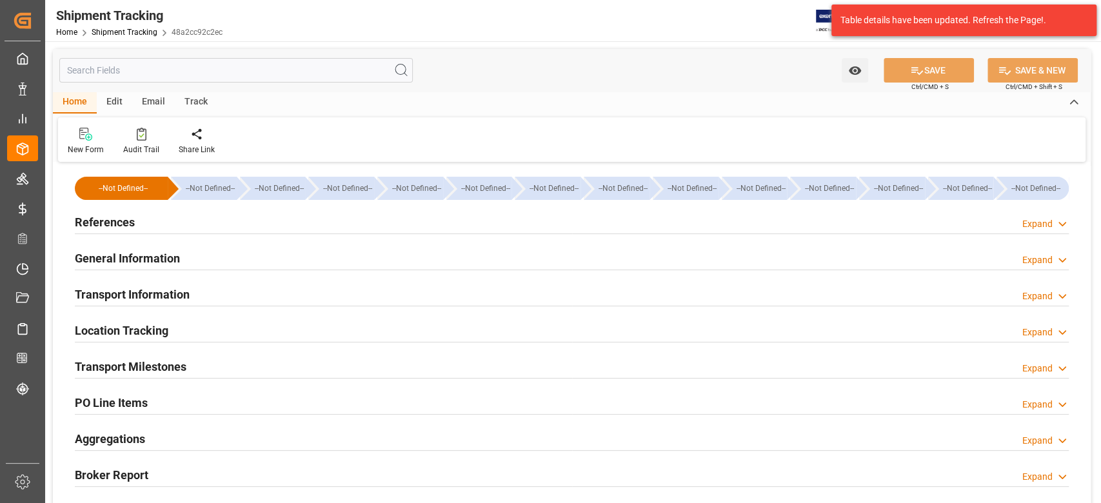
type input "09-09-2025 21:36"
type input "[DATE]"
click at [145, 369] on h2 "Transport Milestones" at bounding box center [131, 366] width 112 height 17
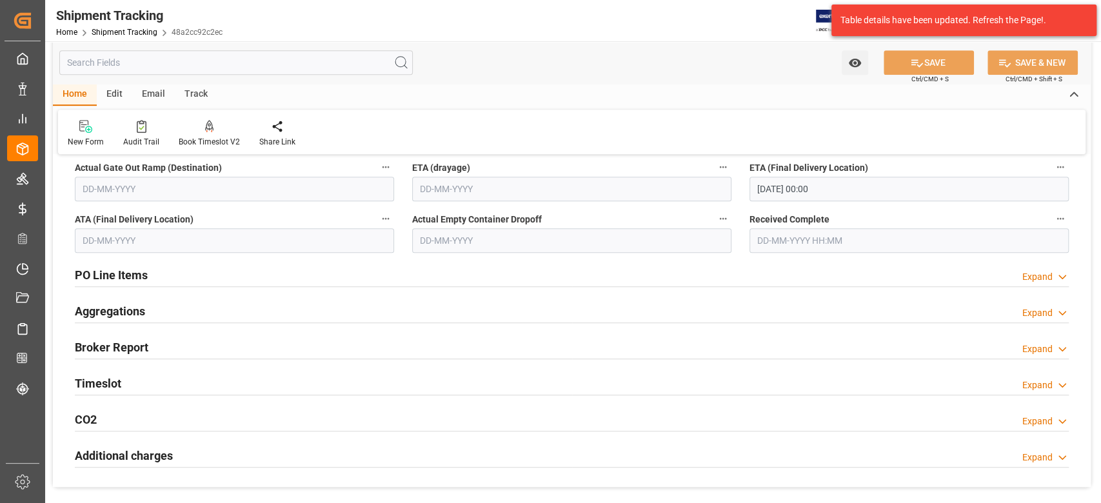
scroll to position [516, 0]
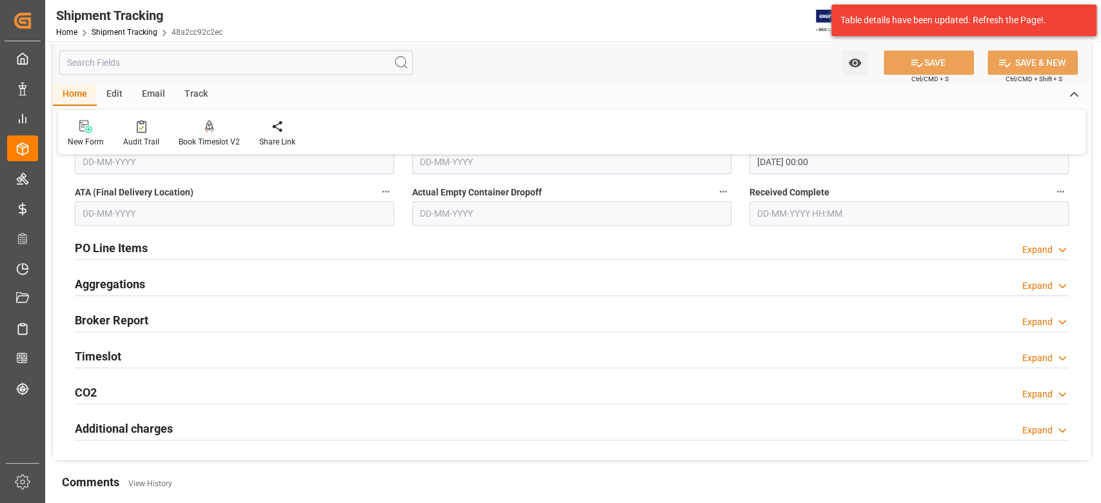
click at [100, 355] on h2 "Timeslot" at bounding box center [98, 356] width 46 height 17
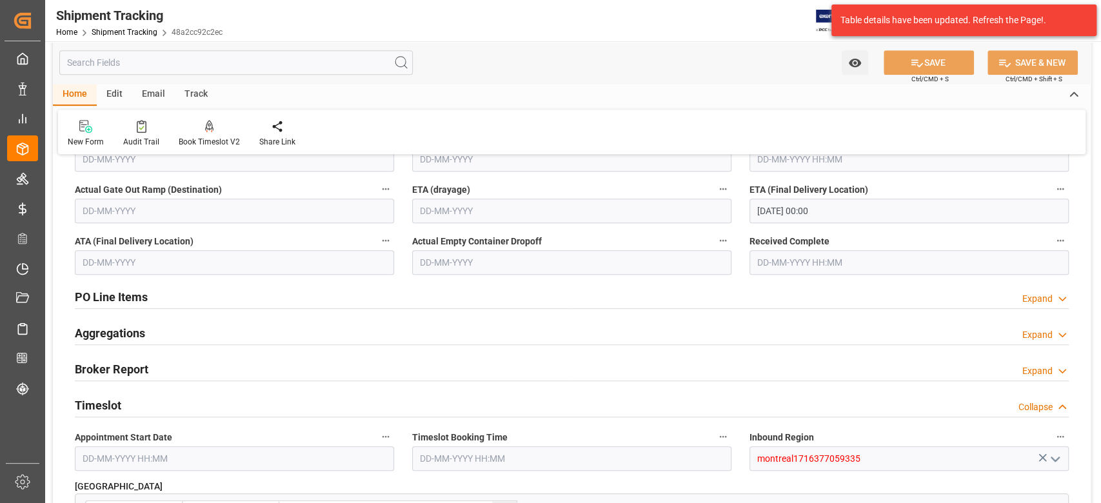
scroll to position [430, 0]
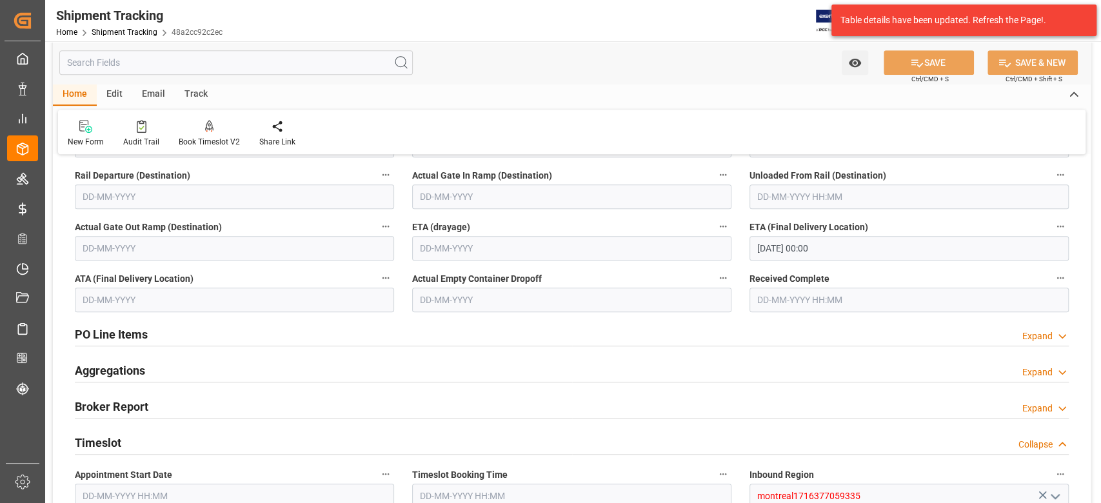
click at [840, 252] on input "12-09-2025 00:00" at bounding box center [909, 248] width 319 height 25
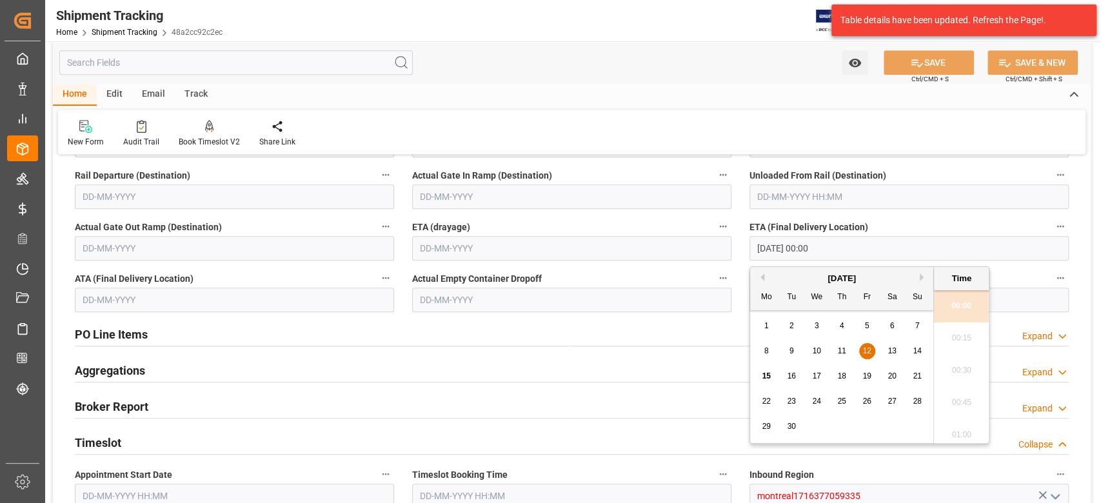
click at [840, 252] on input "12-09-2025 00:00" at bounding box center [909, 248] width 319 height 25
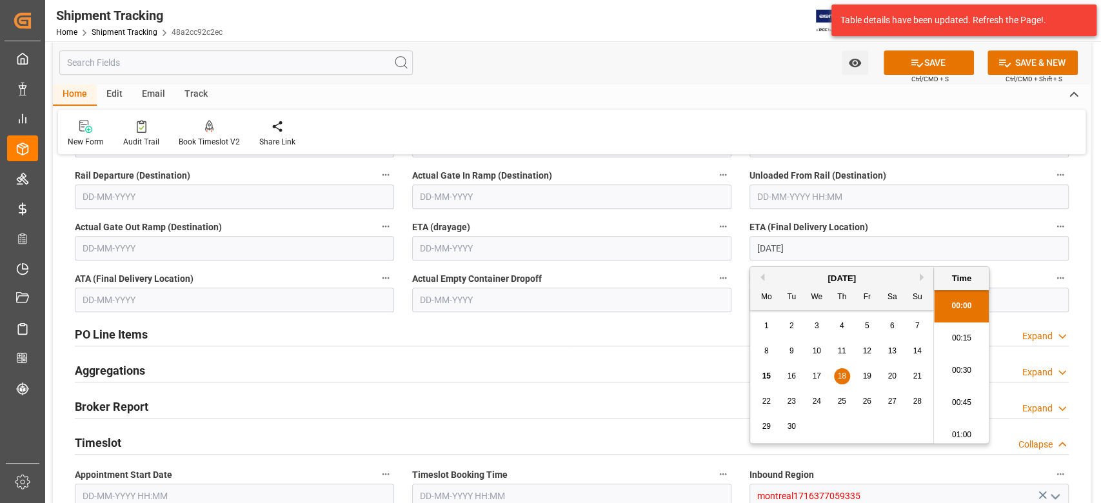
click at [870, 374] on span "19" at bounding box center [867, 376] width 8 height 9
type input "19-09-2025 00:00"
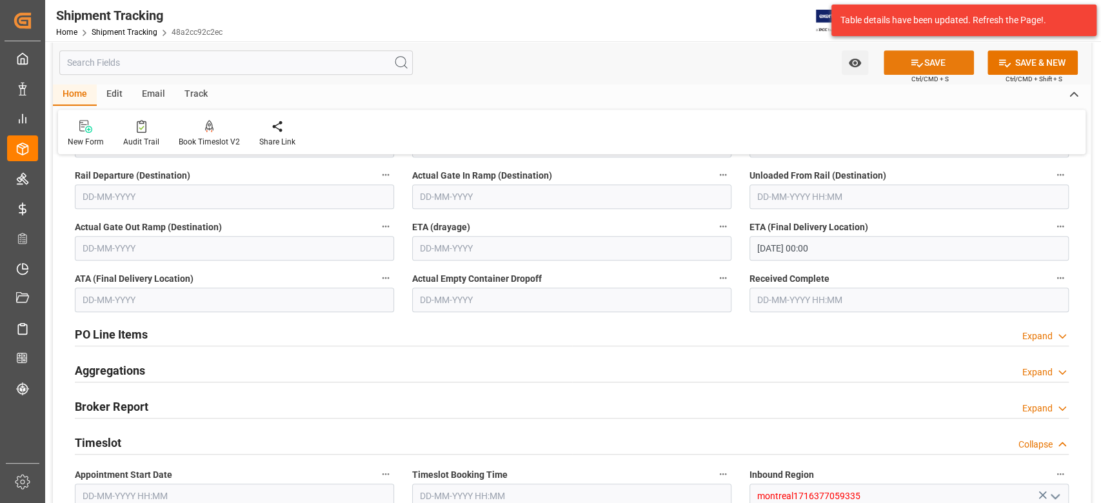
click at [914, 66] on icon at bounding box center [917, 63] width 14 height 14
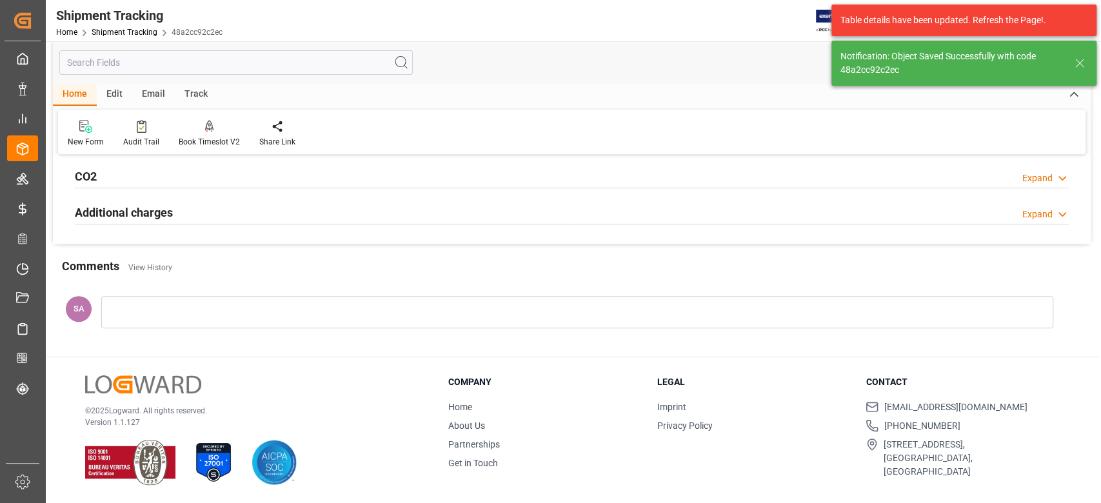
scroll to position [68, 0]
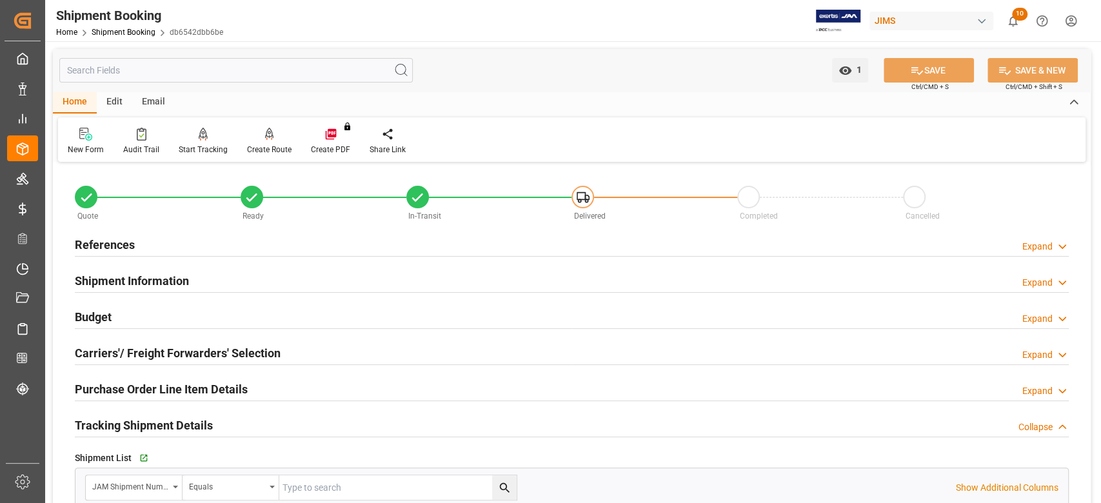
click at [159, 286] on h2 "Shipment Information" at bounding box center [132, 280] width 114 height 17
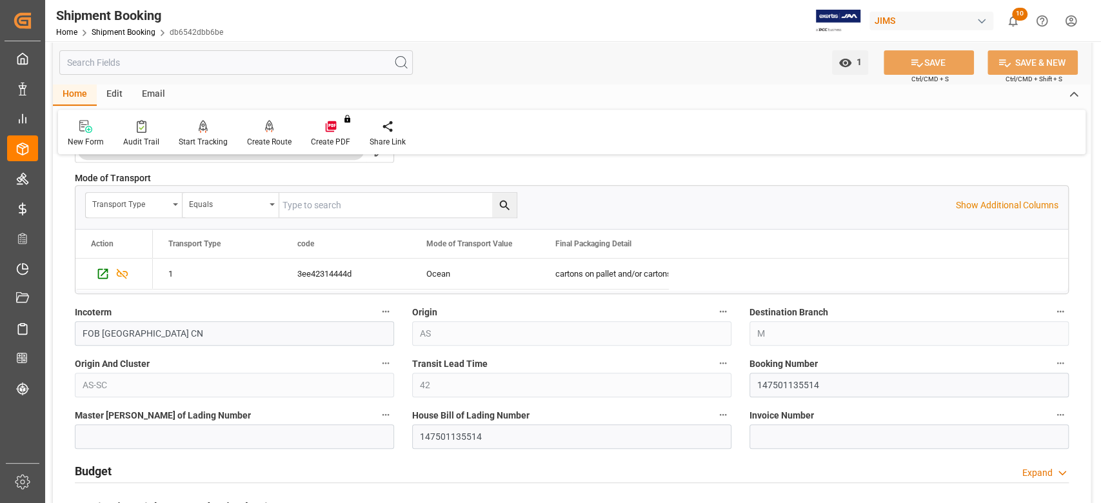
scroll to position [430, 0]
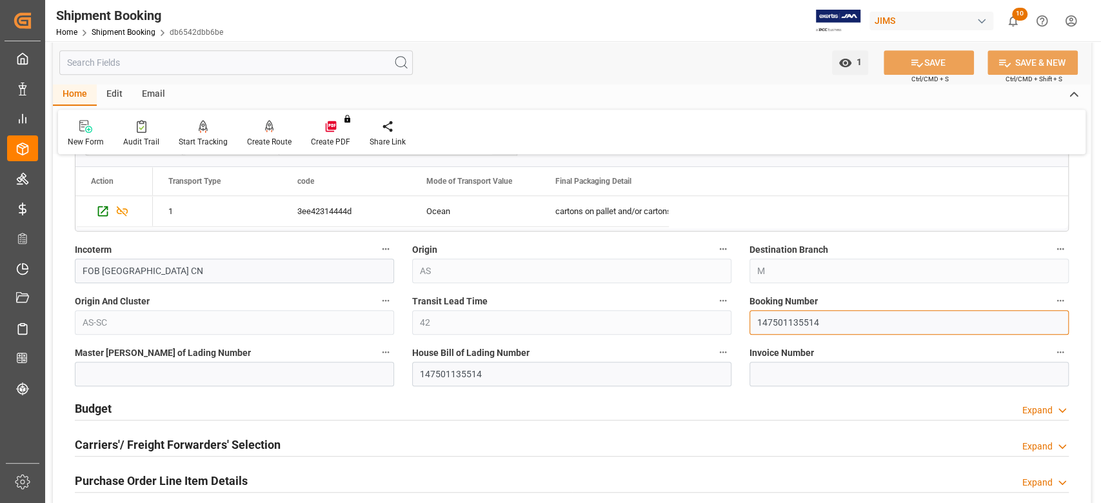
click at [788, 319] on input "147501135514" at bounding box center [909, 322] width 319 height 25
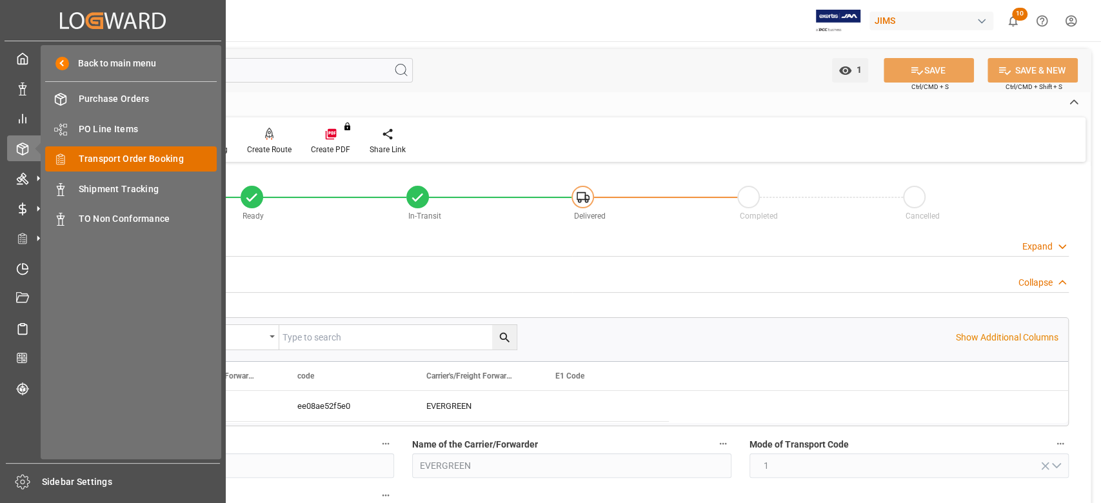
click at [140, 158] on span "Transport Order Booking" at bounding box center [148, 159] width 139 height 14
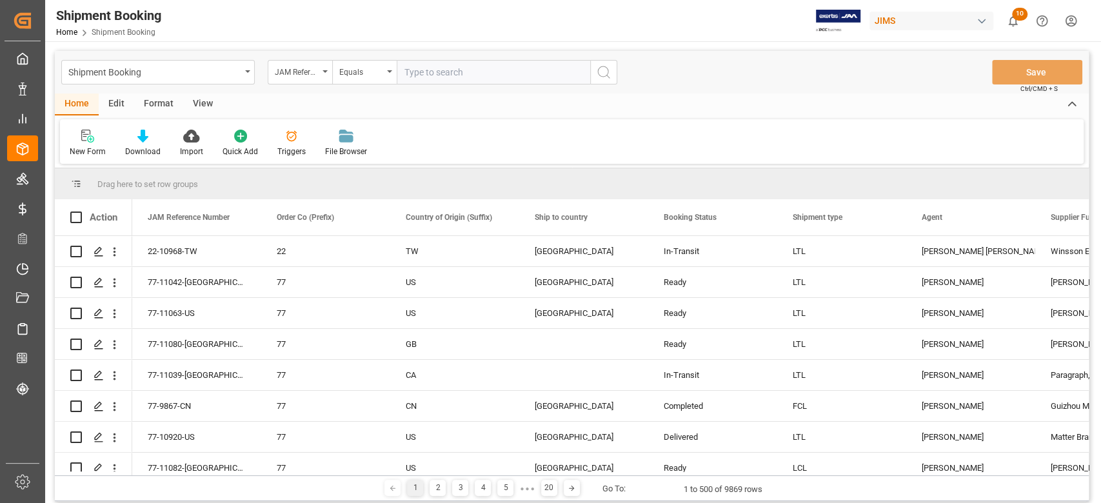
click at [479, 70] on input "text" at bounding box center [494, 72] width 194 height 25
type input "77-11069-CN"
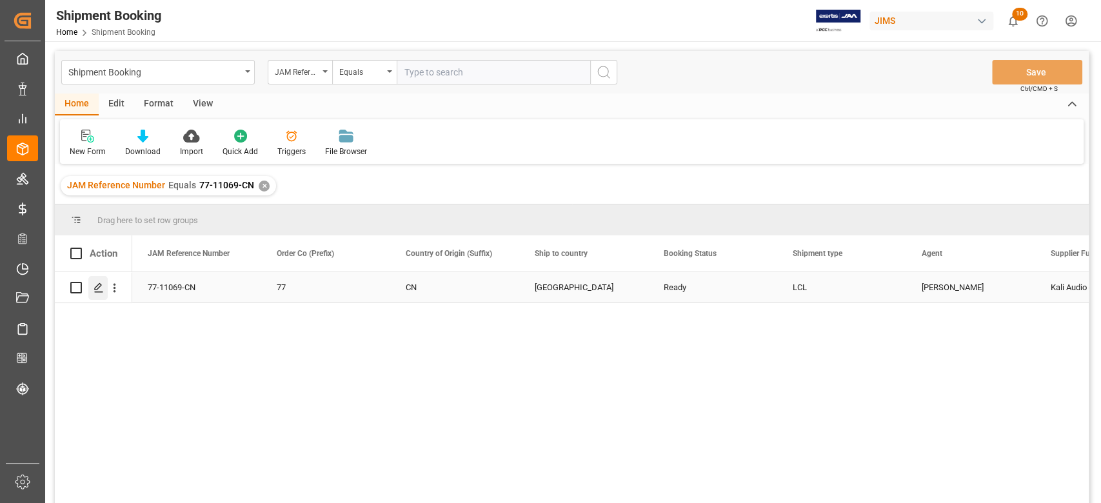
click at [104, 288] on div "Press SPACE to select this row." at bounding box center [97, 288] width 19 height 24
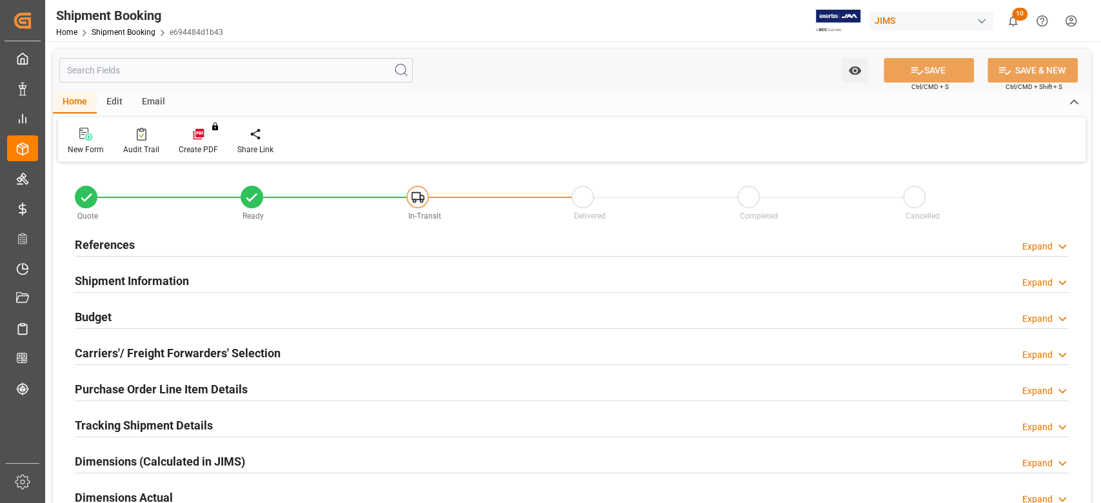
type input "0"
type input "20-09-2025"
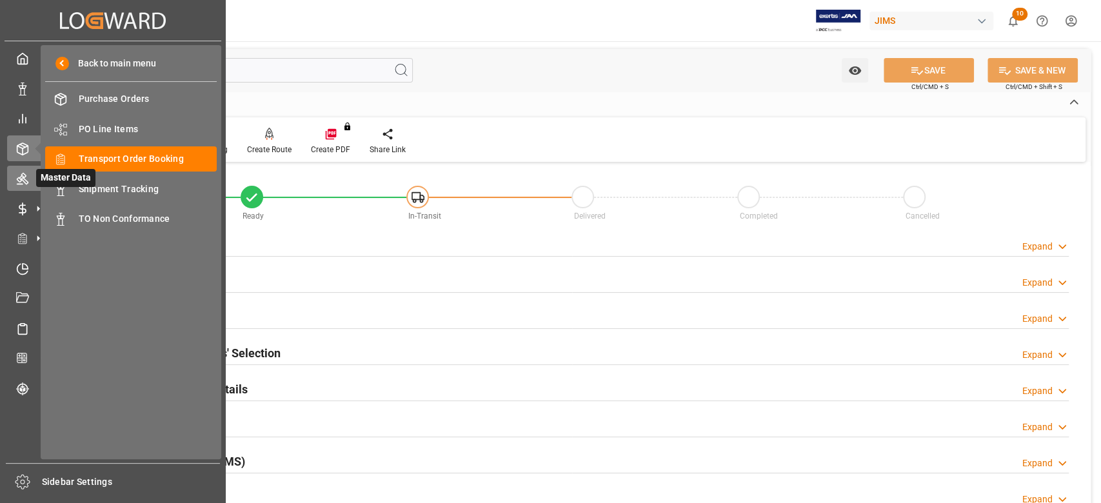
click at [27, 183] on icon at bounding box center [23, 180] width 12 height 12
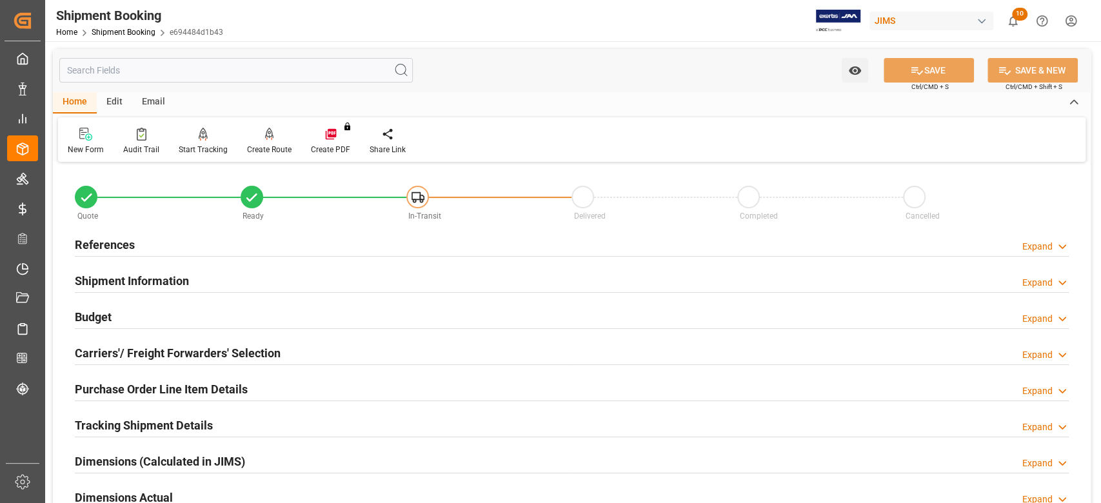
click at [114, 245] on h2 "References" at bounding box center [105, 244] width 60 height 17
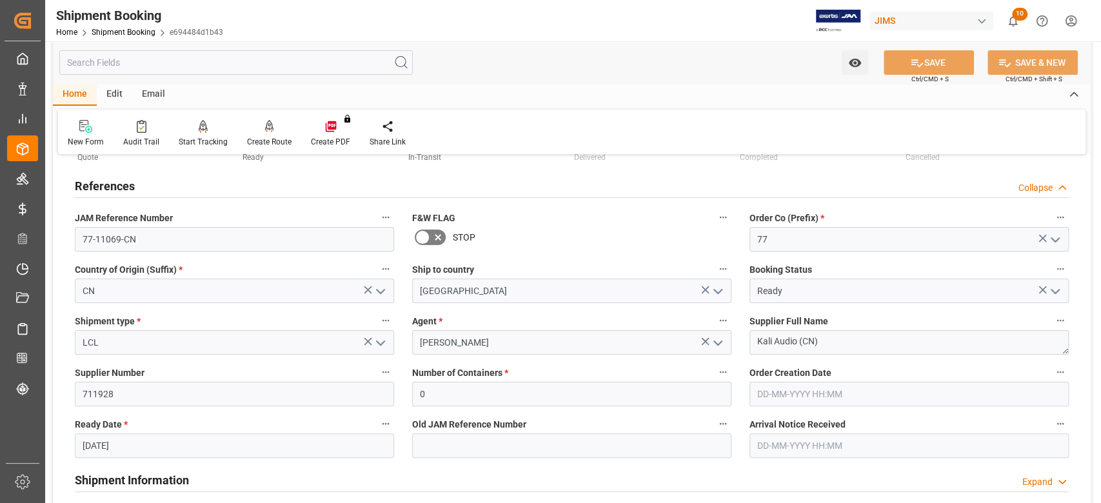
scroll to position [86, 0]
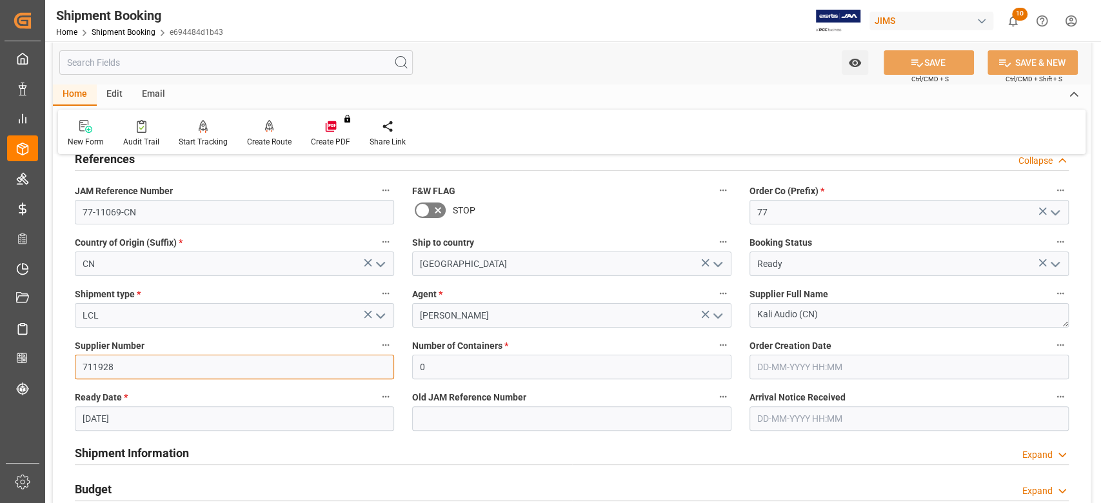
click at [92, 366] on input "711928" at bounding box center [234, 367] width 319 height 25
click at [97, 365] on input "711928" at bounding box center [234, 367] width 319 height 25
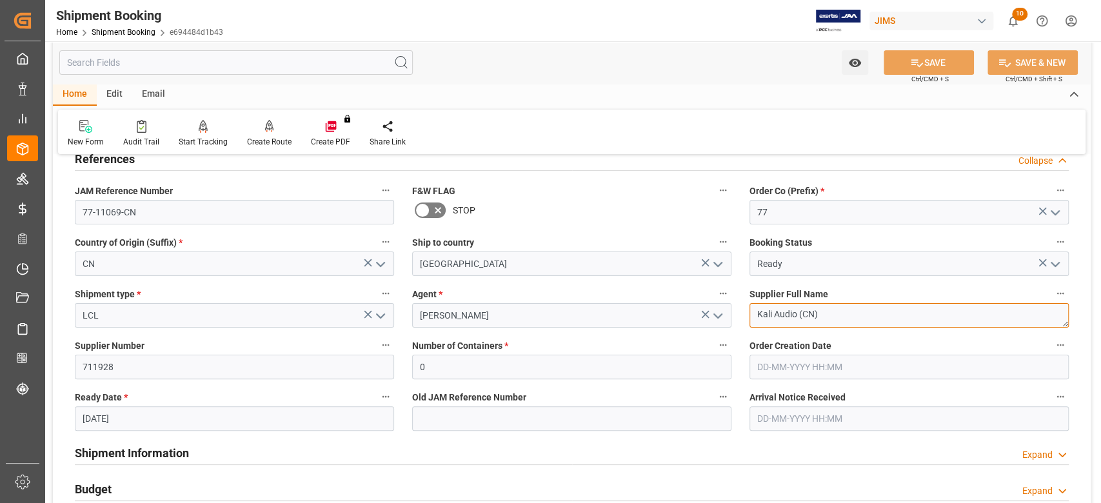
click at [863, 318] on textarea "Kali Audio (CN)" at bounding box center [909, 315] width 319 height 25
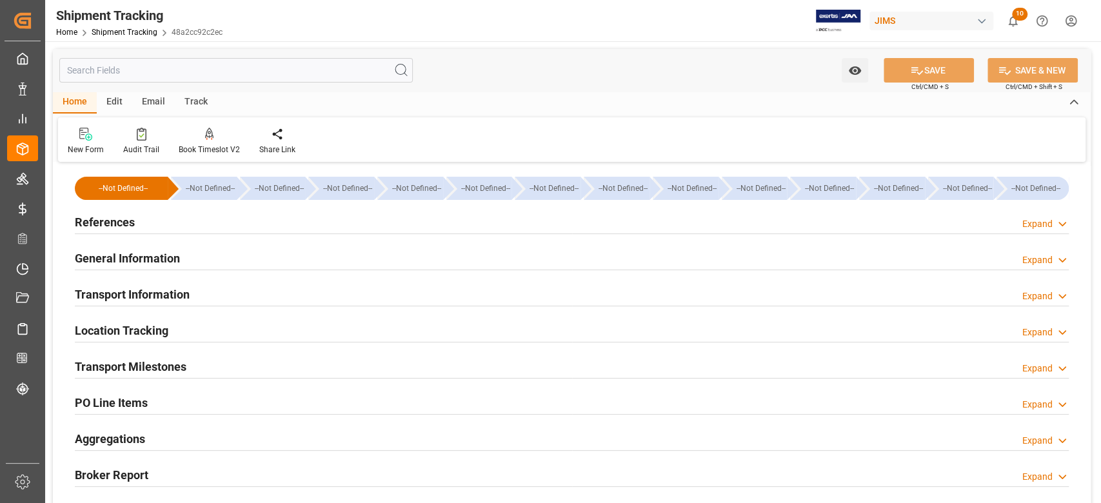
type input "[DATE] 00:00"
type input "[DATE]"
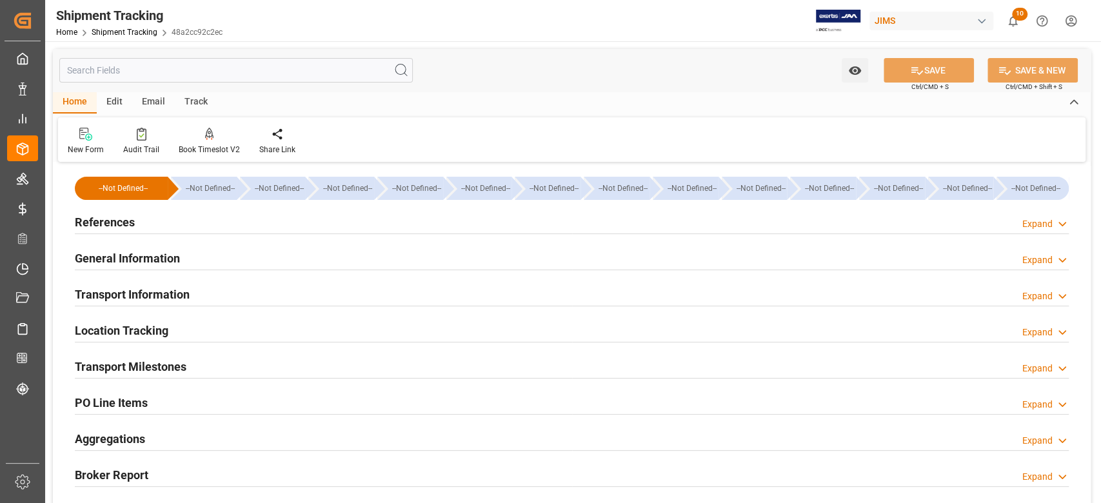
type input "[DATE] 21:36"
type input "[DATE]"
type input "[DATE] 00:00"
click at [179, 370] on h2 "Transport Milestones" at bounding box center [131, 366] width 112 height 17
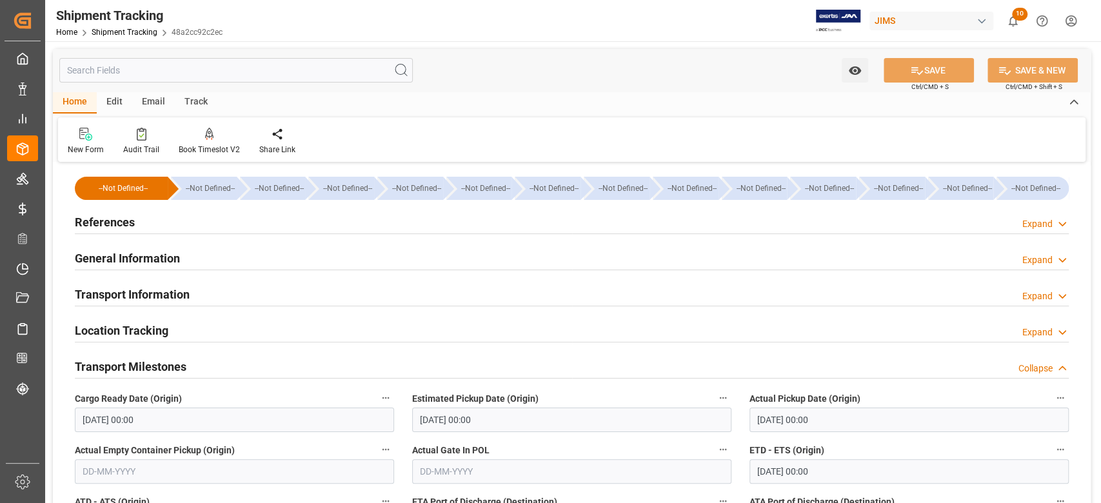
click at [128, 221] on h2 "References" at bounding box center [105, 222] width 60 height 17
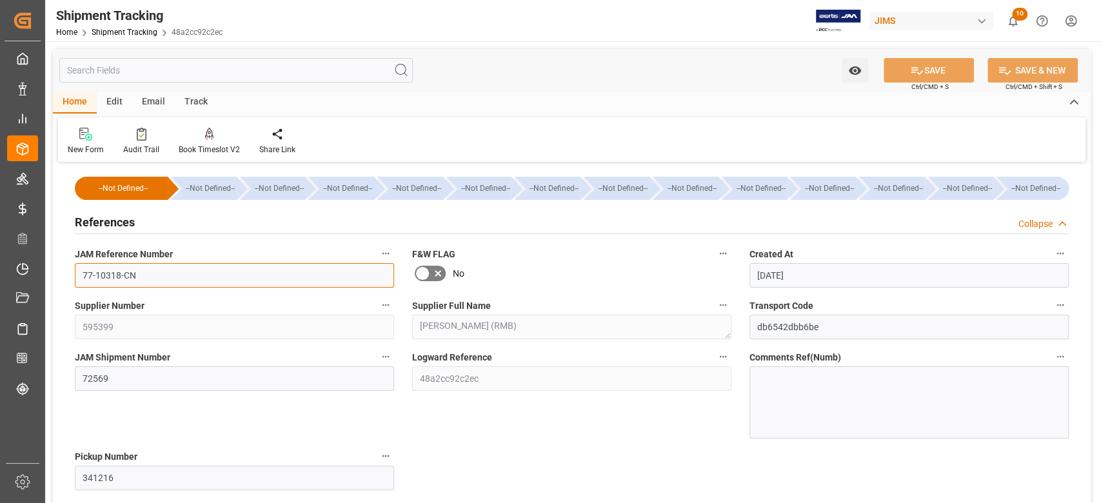
click at [166, 276] on input "77-10318-CN" at bounding box center [234, 275] width 319 height 25
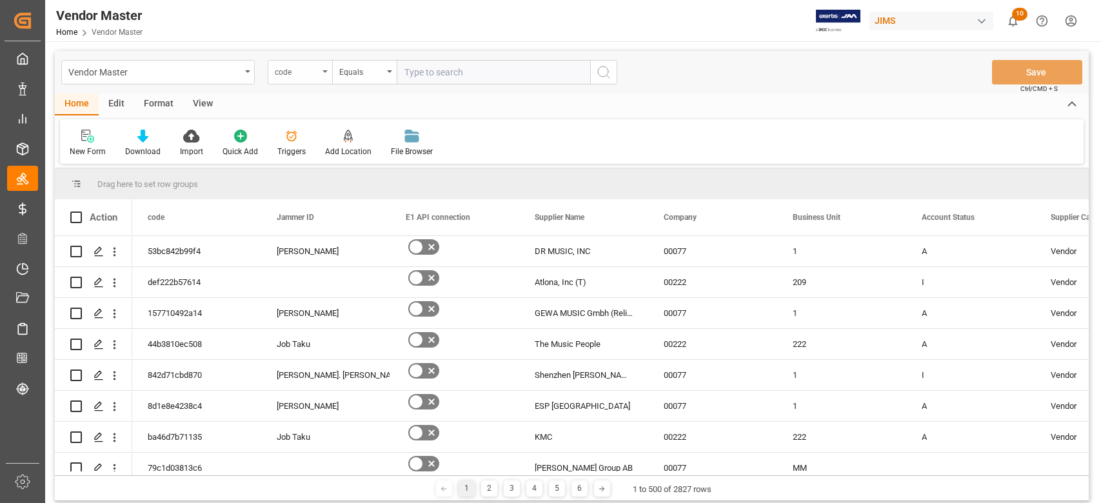
click at [305, 71] on div "code" at bounding box center [297, 70] width 44 height 15
click at [312, 77] on div "code" at bounding box center [297, 70] width 44 height 15
click at [328, 76] on div "code" at bounding box center [300, 72] width 65 height 25
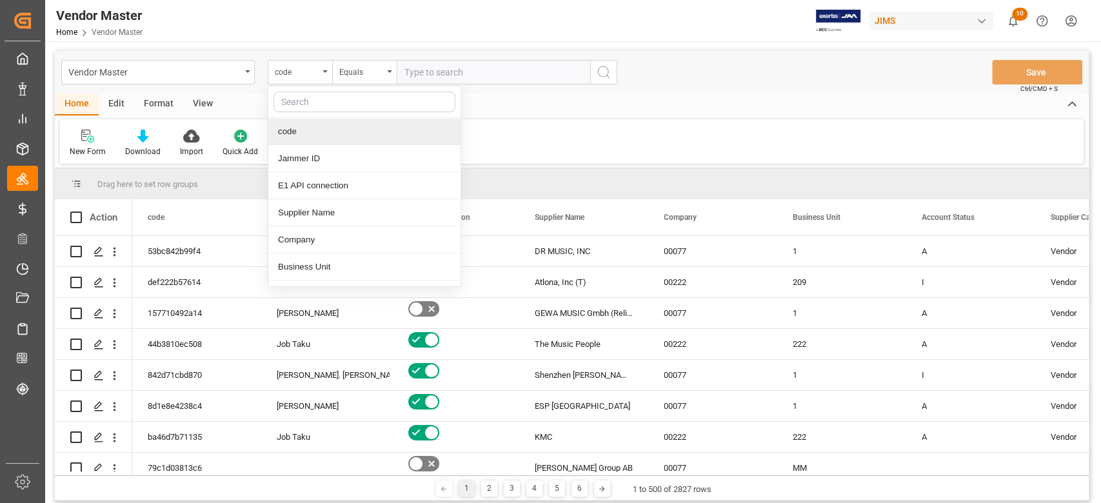
click at [312, 98] on input "text" at bounding box center [365, 102] width 182 height 21
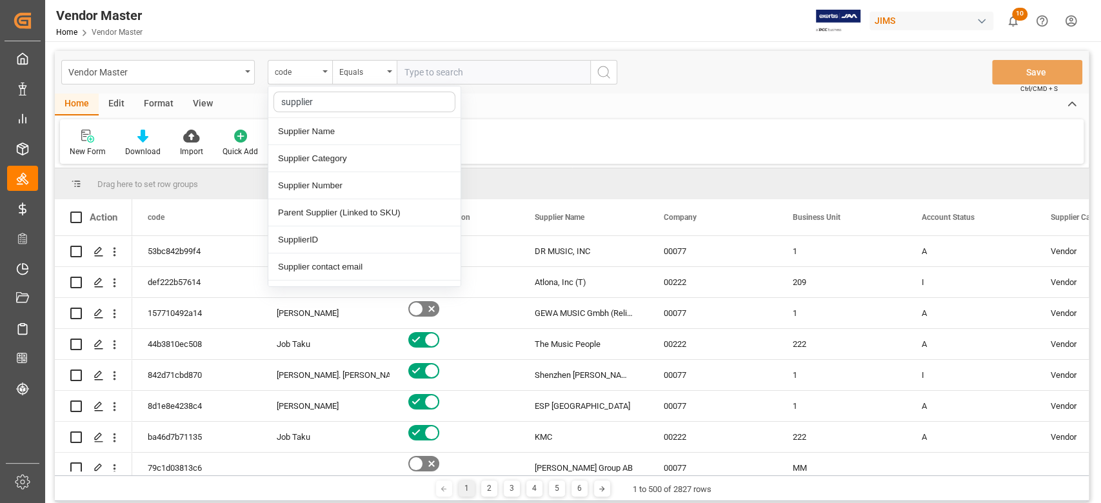
type input "supplier n"
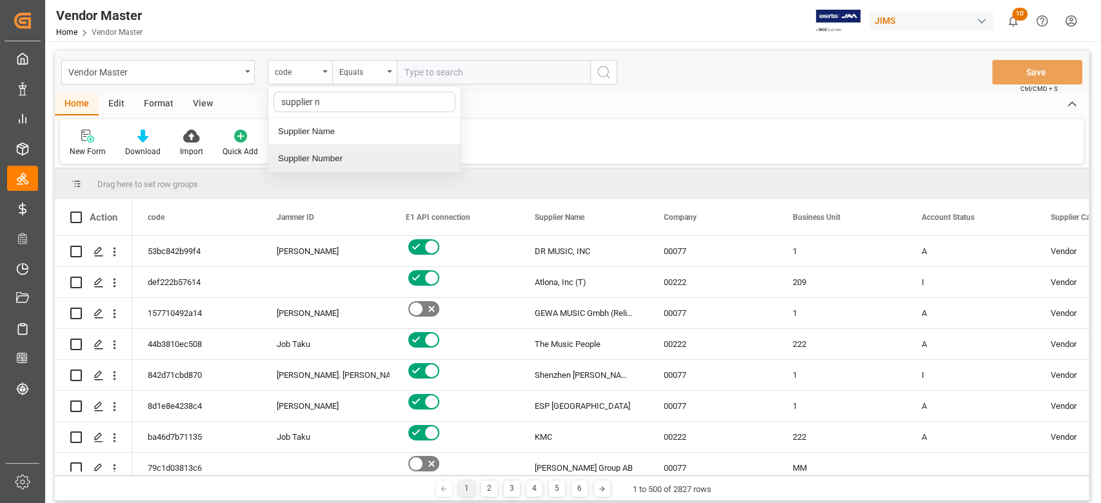
click at [360, 155] on div "Supplier Number" at bounding box center [364, 158] width 192 height 27
click at [493, 73] on input "text" at bounding box center [494, 72] width 194 height 25
paste input "711928"
type input "711928"
click at [611, 72] on icon "search button" at bounding box center [603, 72] width 15 height 15
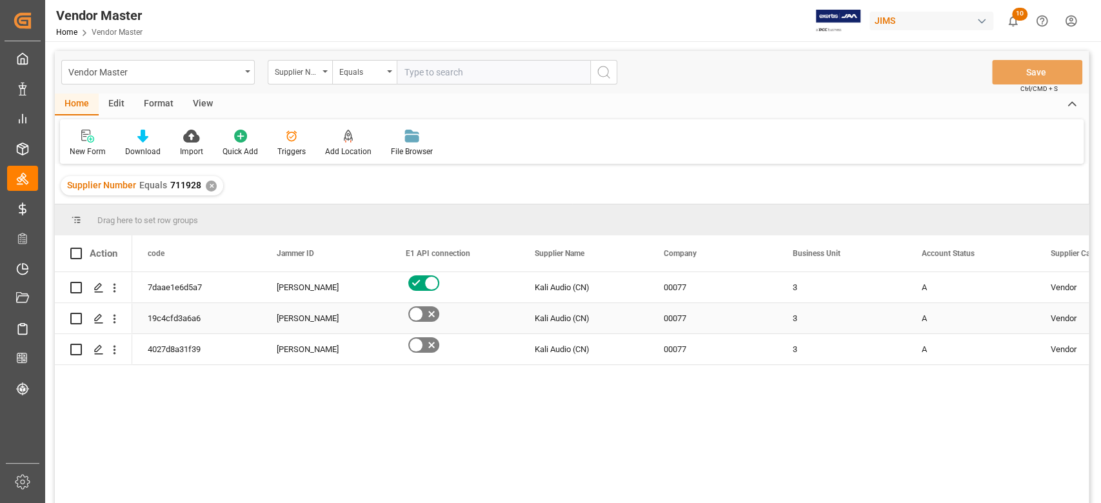
click at [682, 307] on div "00077" at bounding box center [712, 318] width 129 height 30
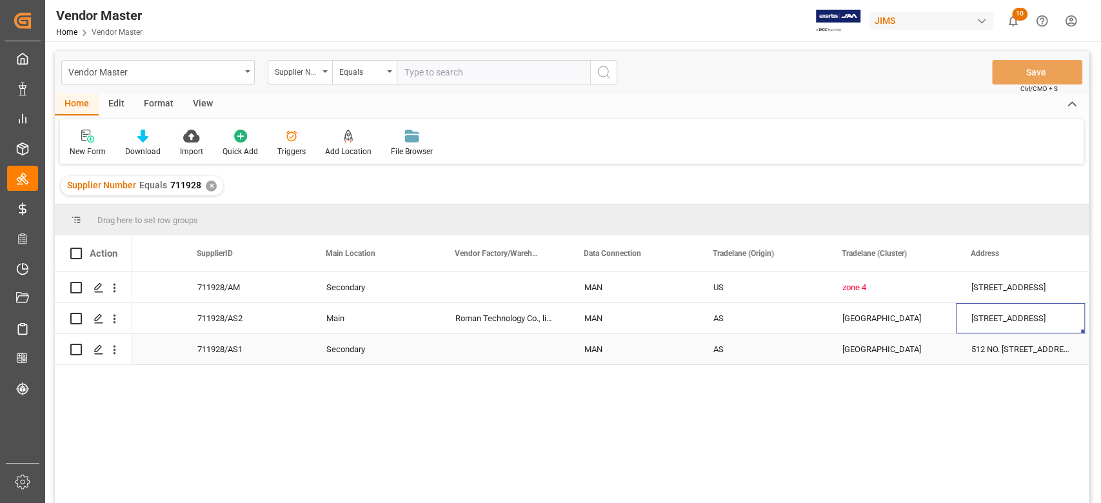
scroll to position [0, 1886]
